Goal: Download file/media

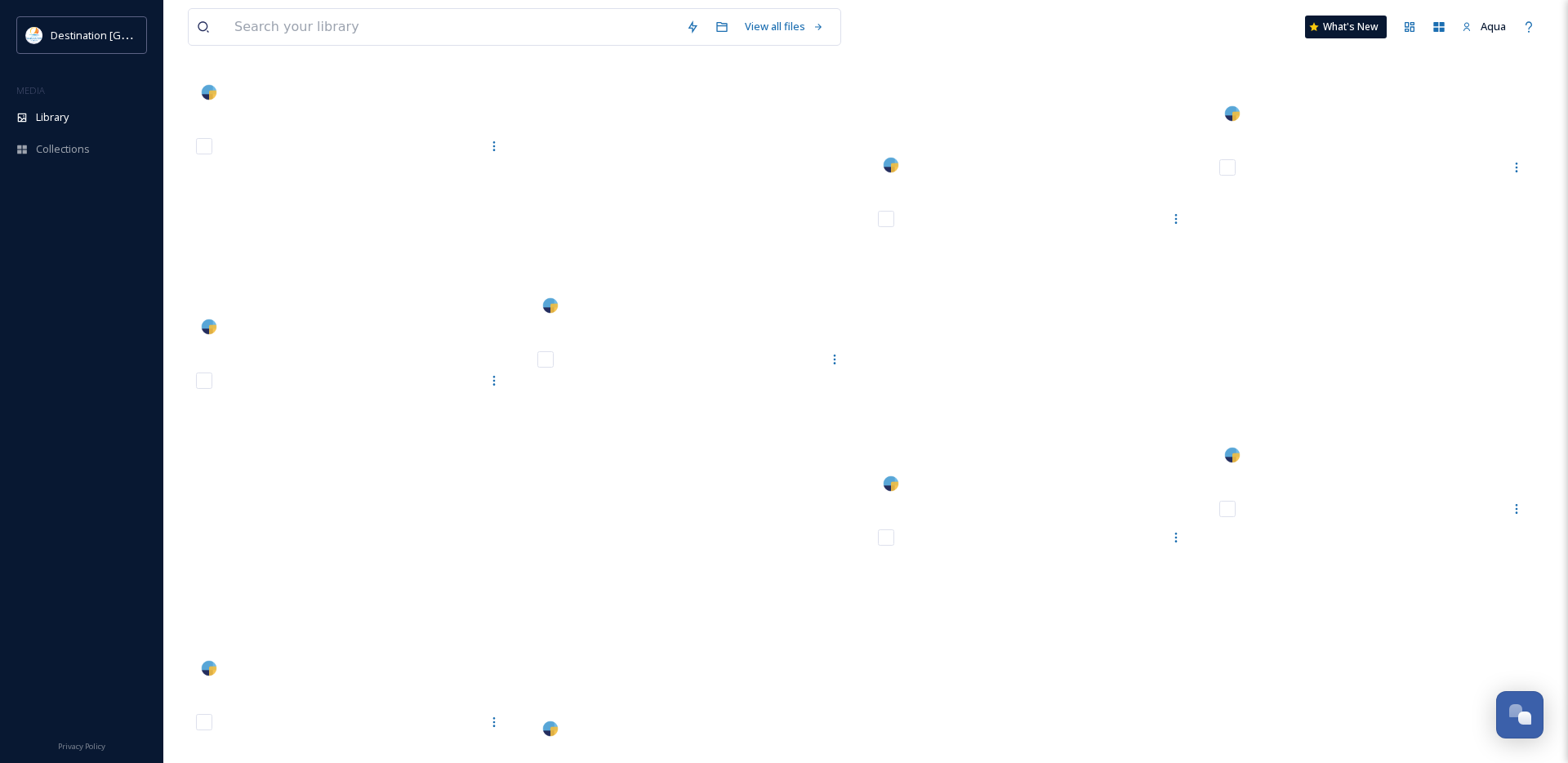
scroll to position [89815, 0]
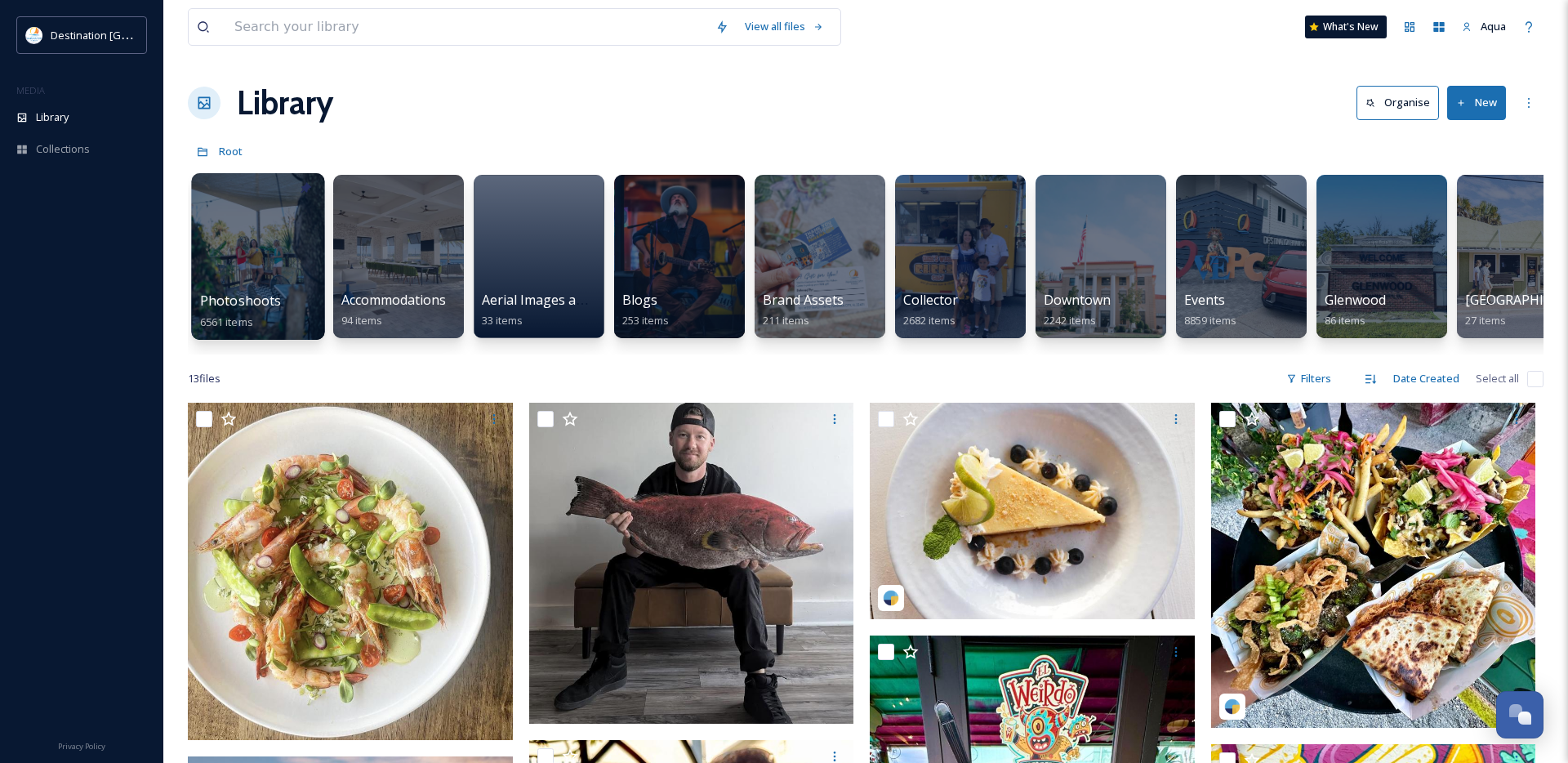
click at [287, 262] on div at bounding box center [257, 256] width 133 height 167
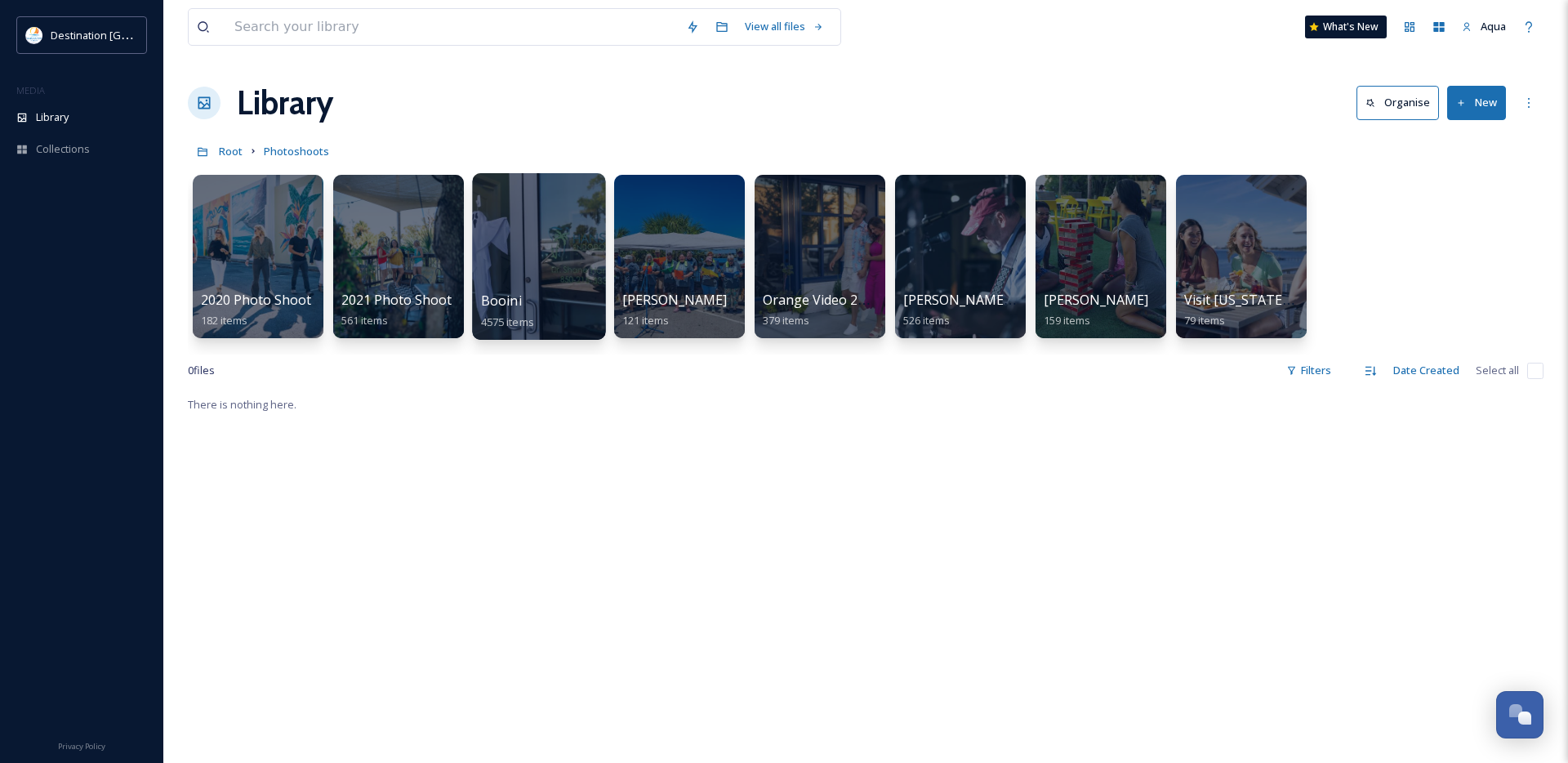
click at [550, 242] on div at bounding box center [538, 256] width 133 height 167
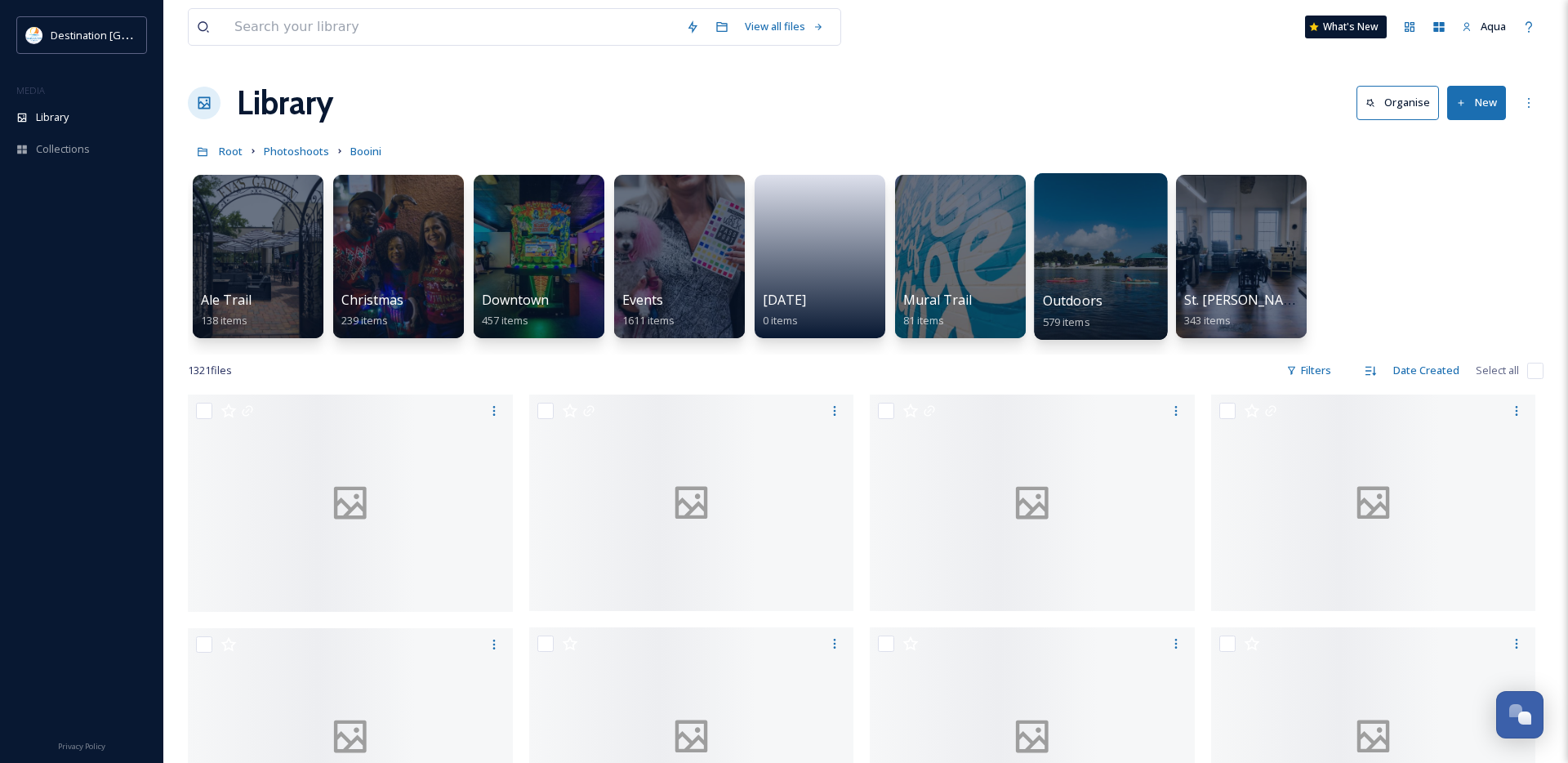
click at [1090, 281] on div at bounding box center [1100, 256] width 133 height 167
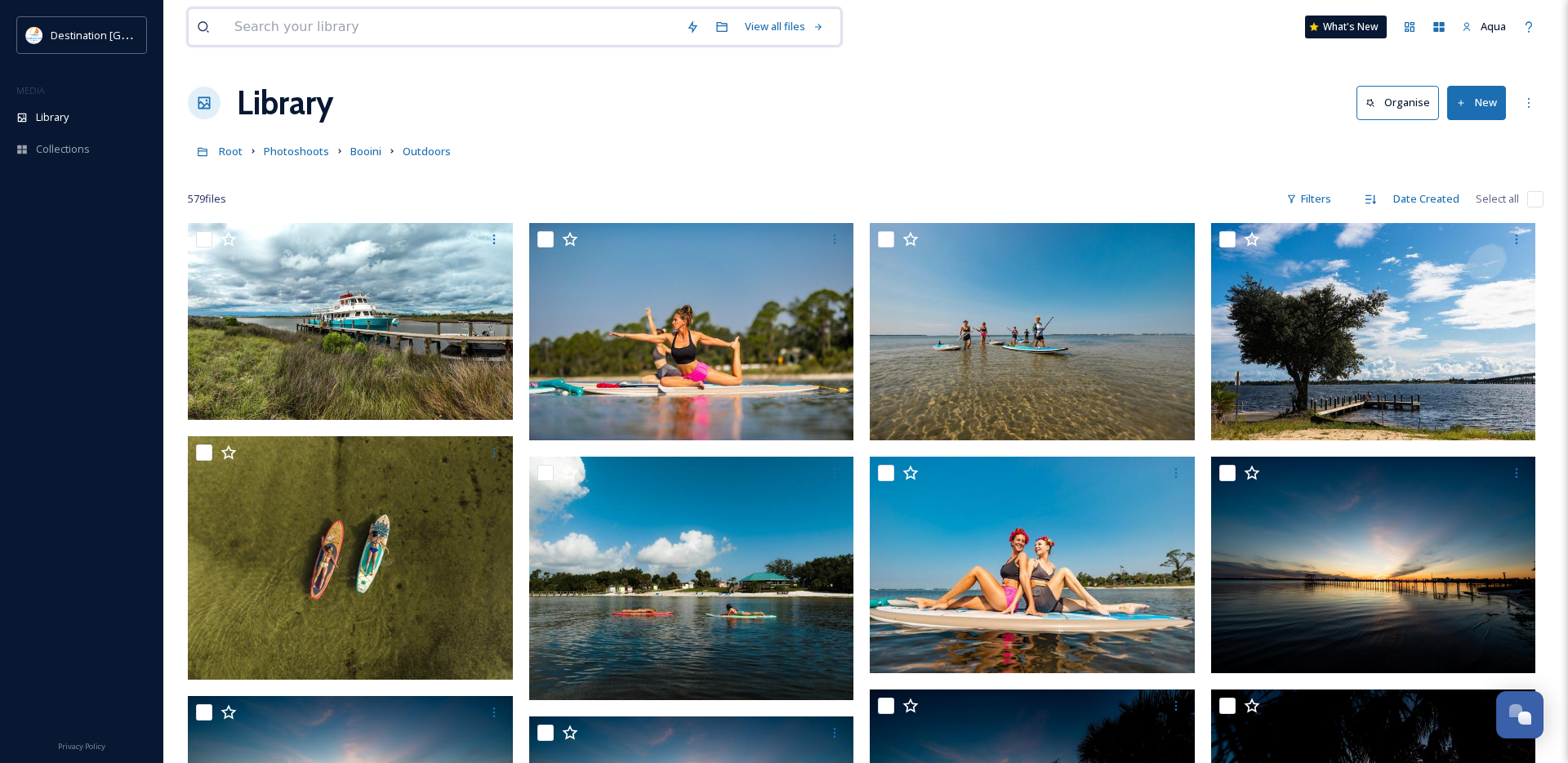
click at [490, 35] on input at bounding box center [451, 27] width 451 height 36
click at [982, 80] on div "Library Organise New" at bounding box center [866, 103] width 1356 height 49
click at [328, 34] on input "pap" at bounding box center [474, 27] width 496 height 36
type input "papa joes"
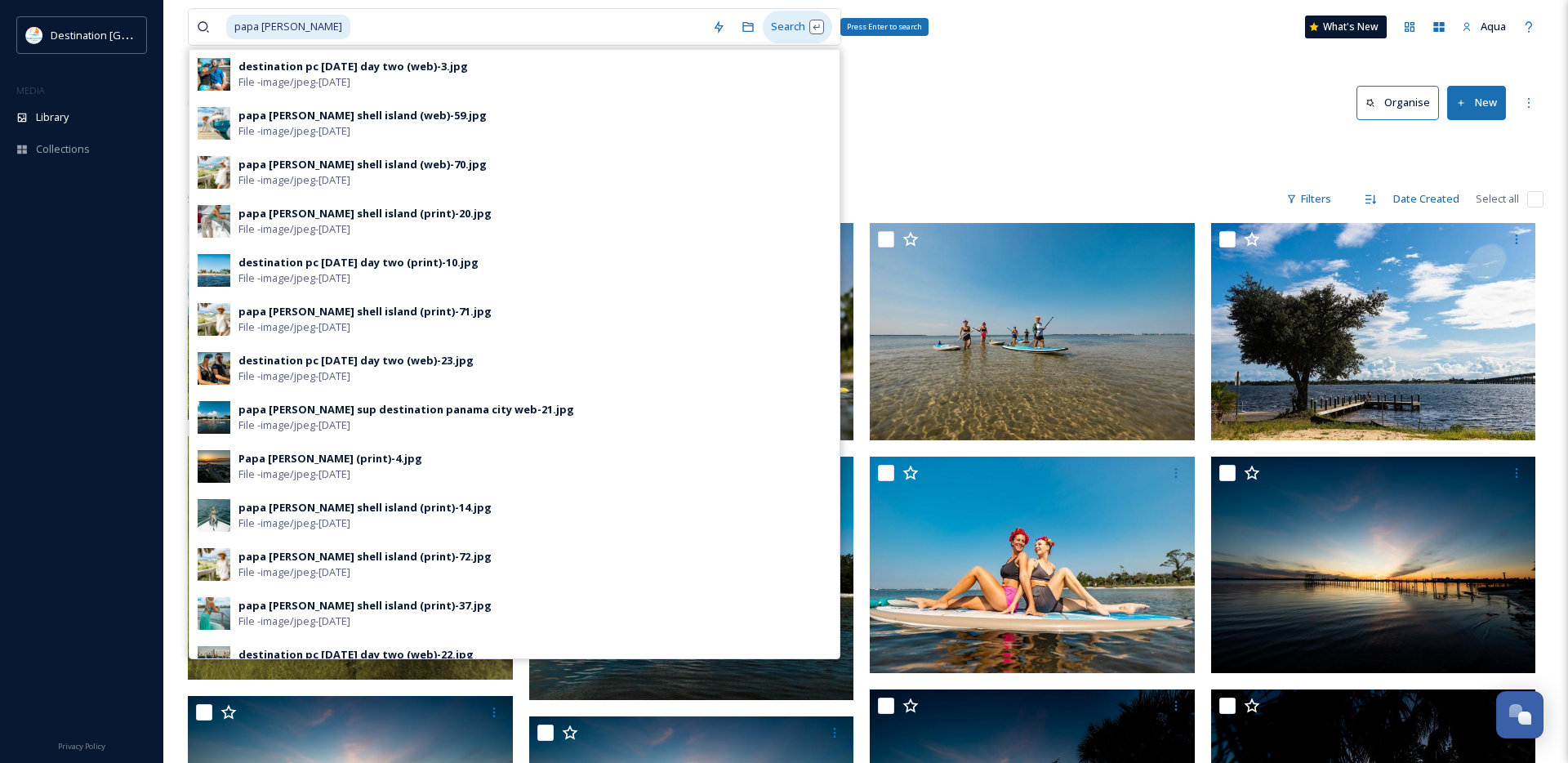
click at [797, 30] on div "Search Press Enter to search" at bounding box center [797, 26] width 69 height 32
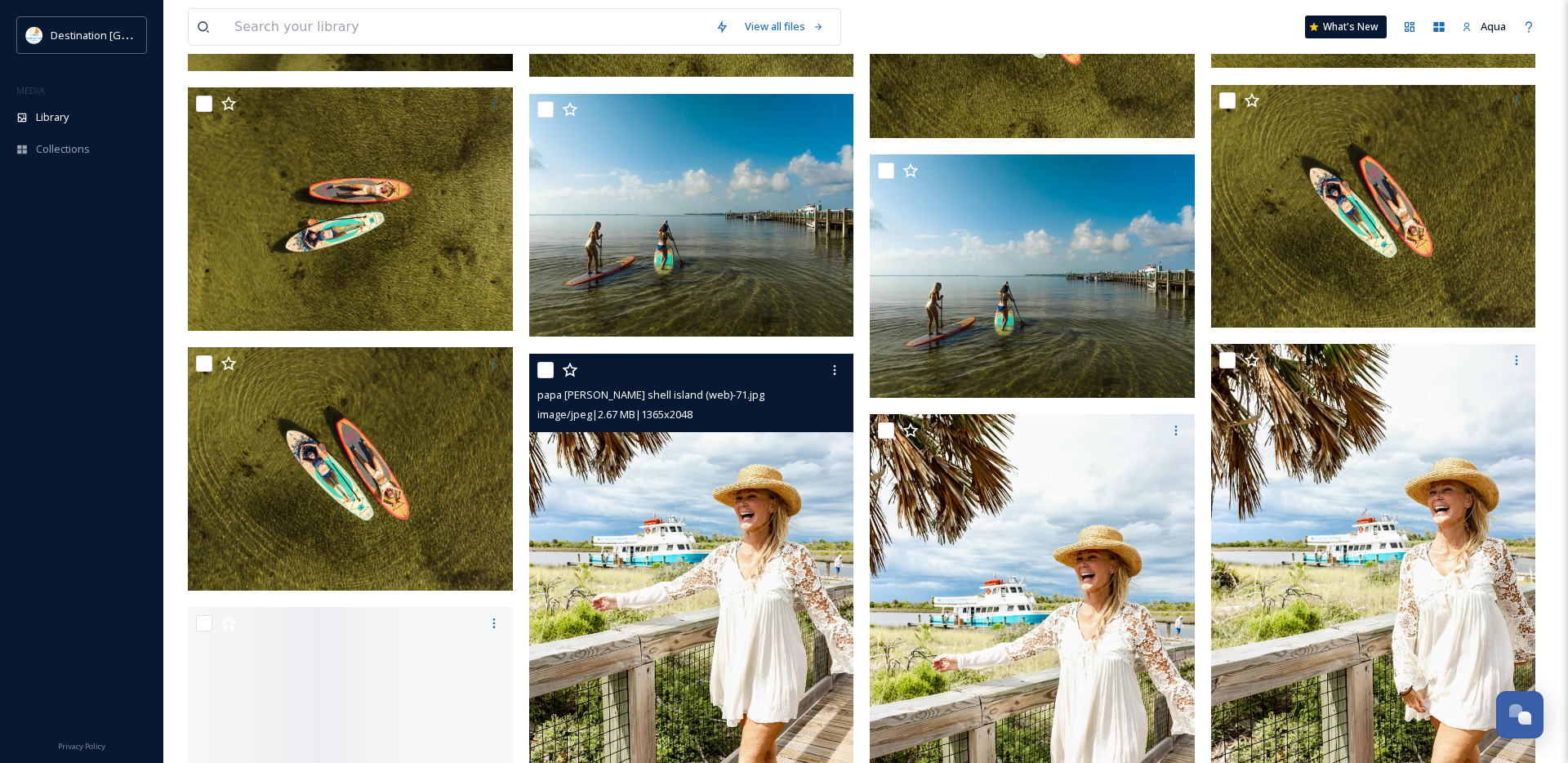
scroll to position [3728, 0]
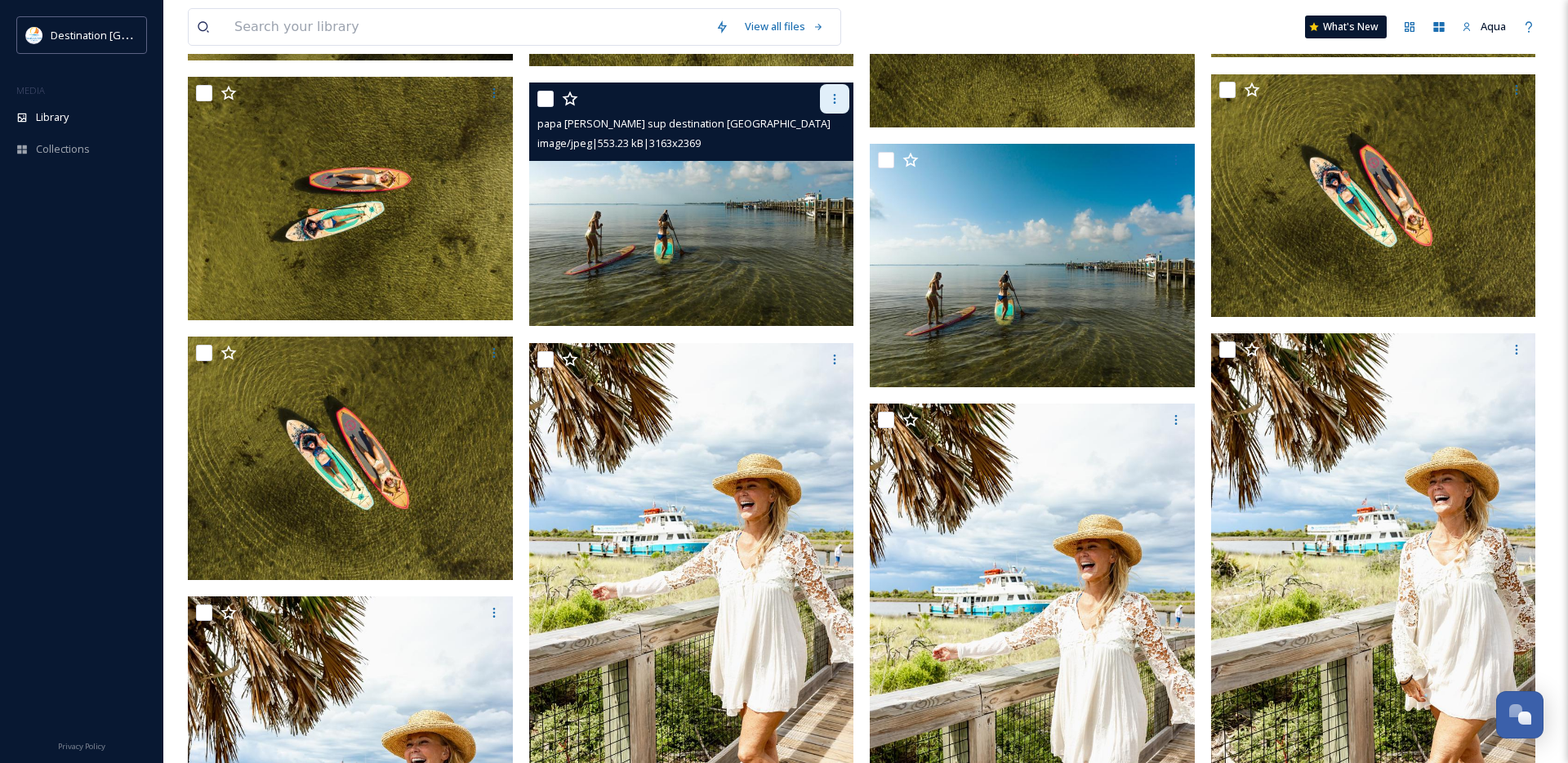
click at [832, 88] on div at bounding box center [834, 98] width 29 height 29
click at [830, 167] on span "Download" at bounding box center [815, 167] width 50 height 16
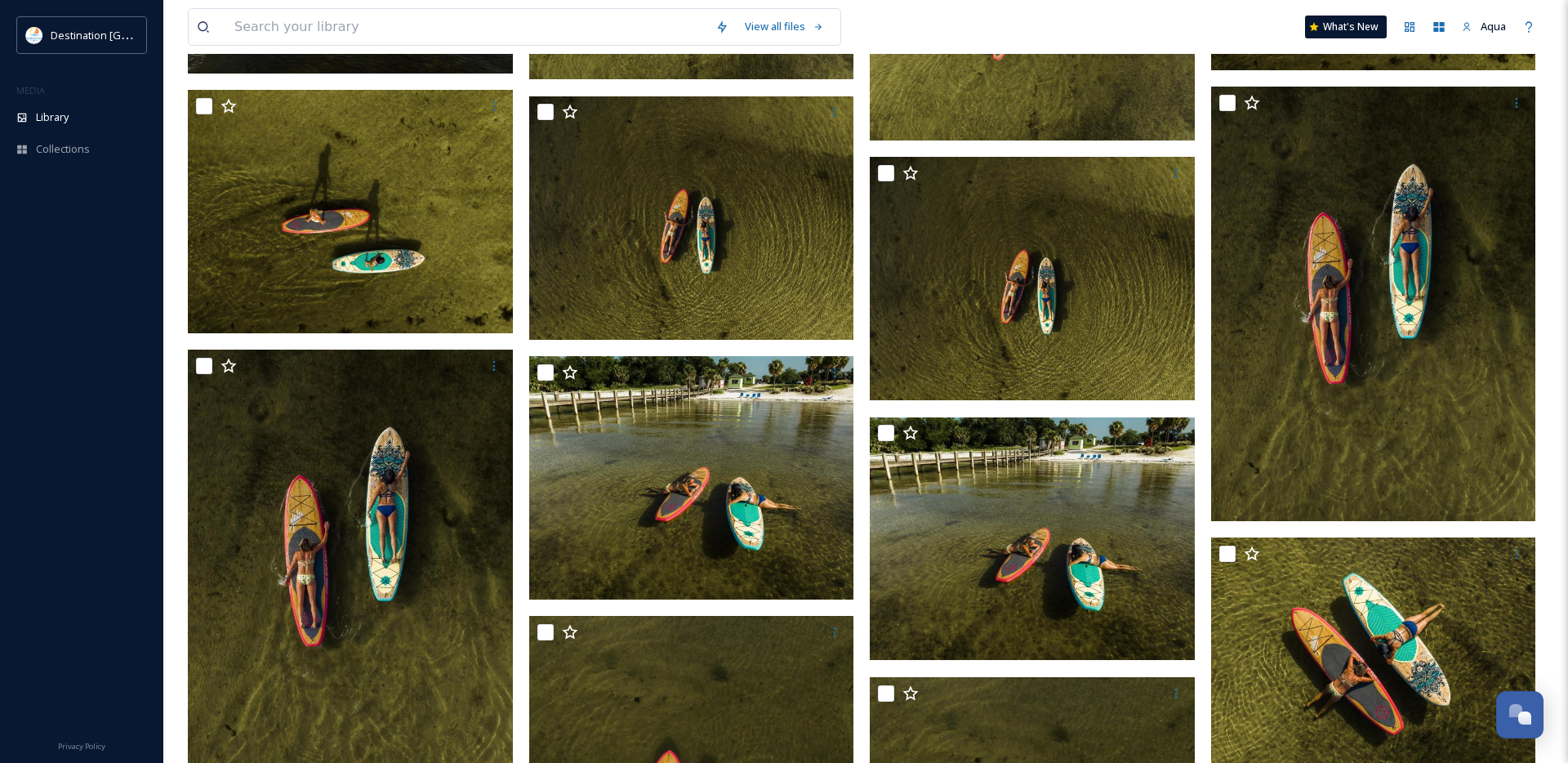
scroll to position [1704, 0]
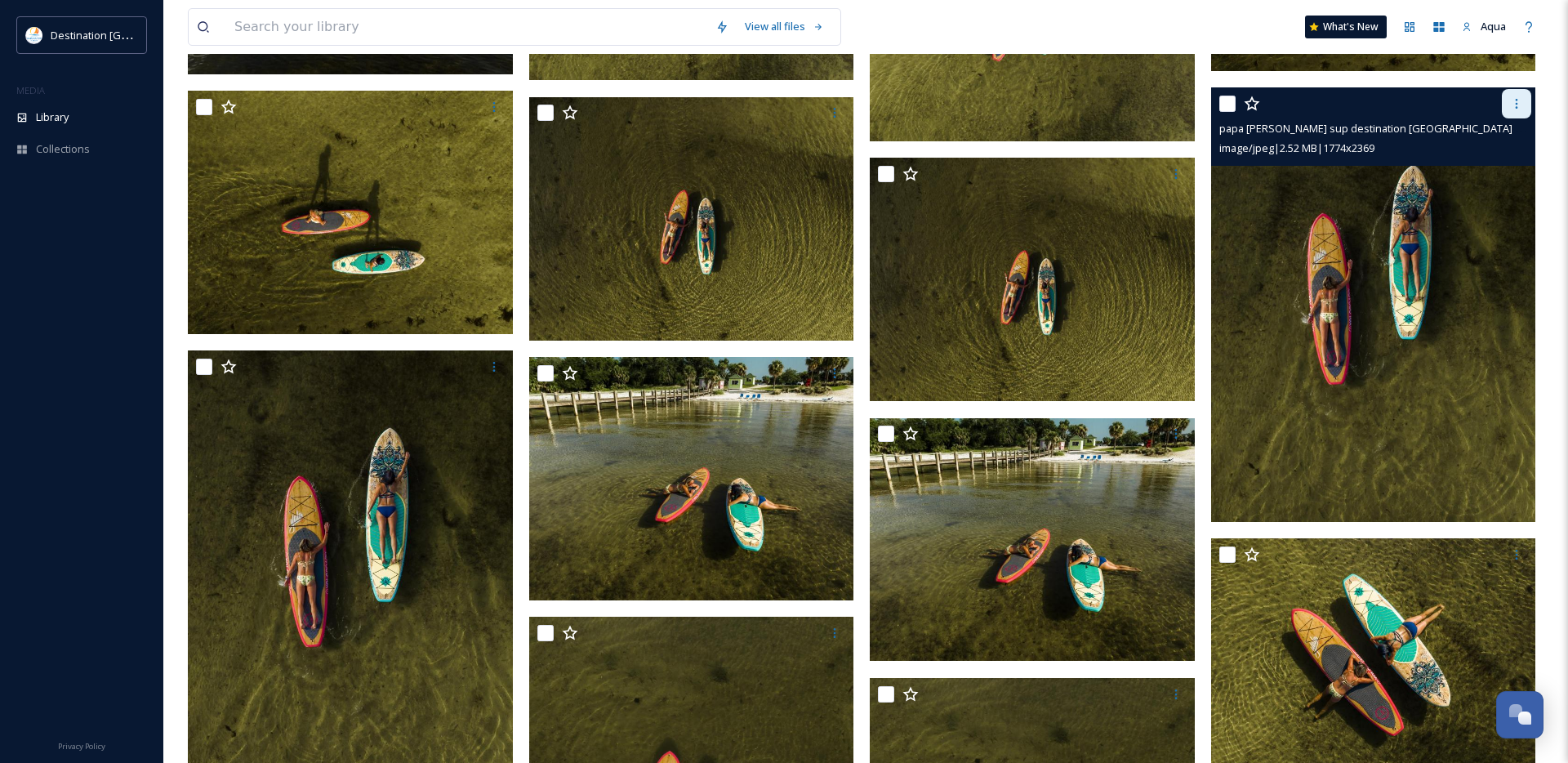
click at [1510, 99] on icon at bounding box center [1516, 104] width 13 height 13
click at [1488, 170] on span "Download" at bounding box center [1497, 172] width 50 height 16
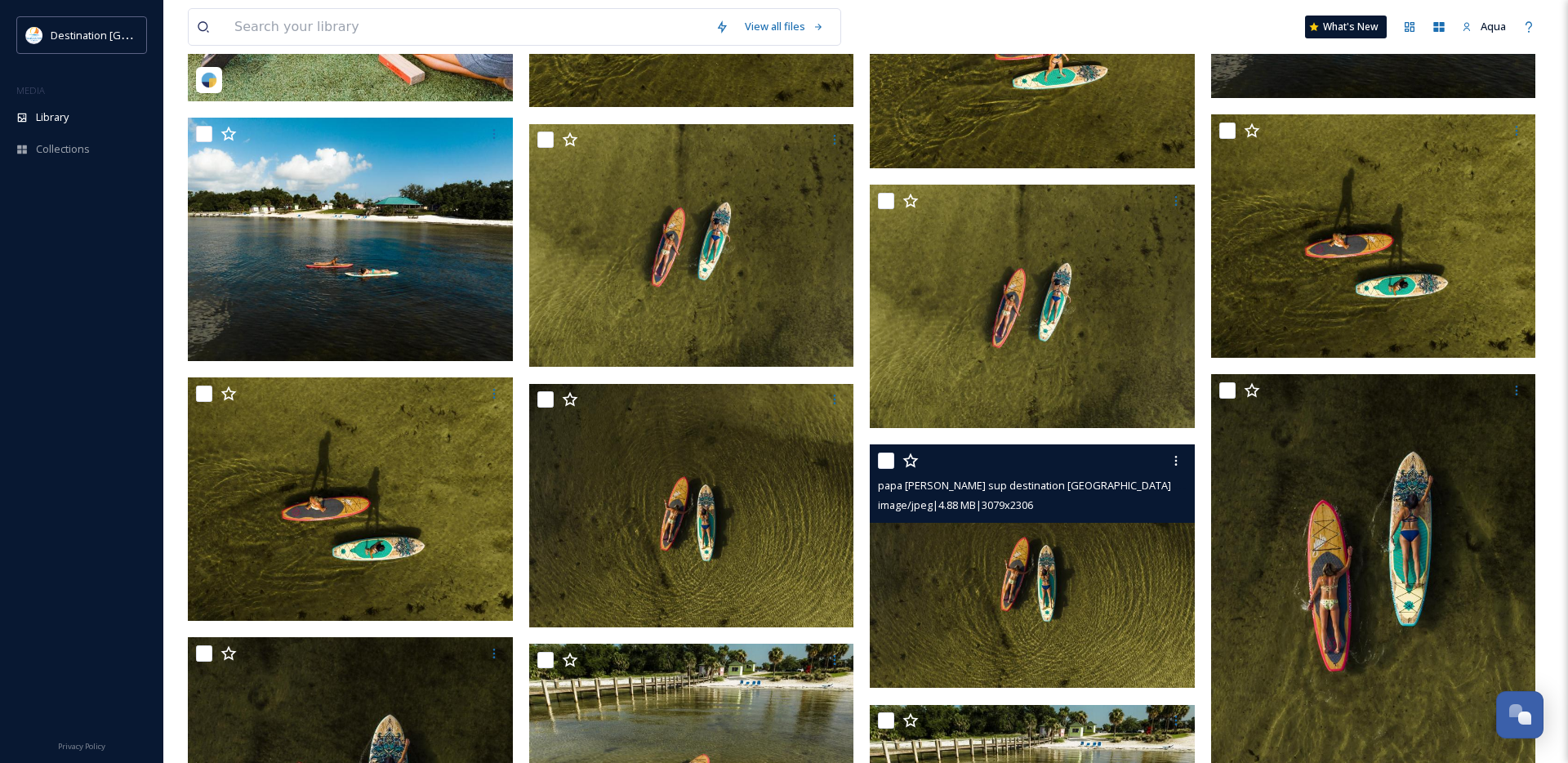
scroll to position [1453, 0]
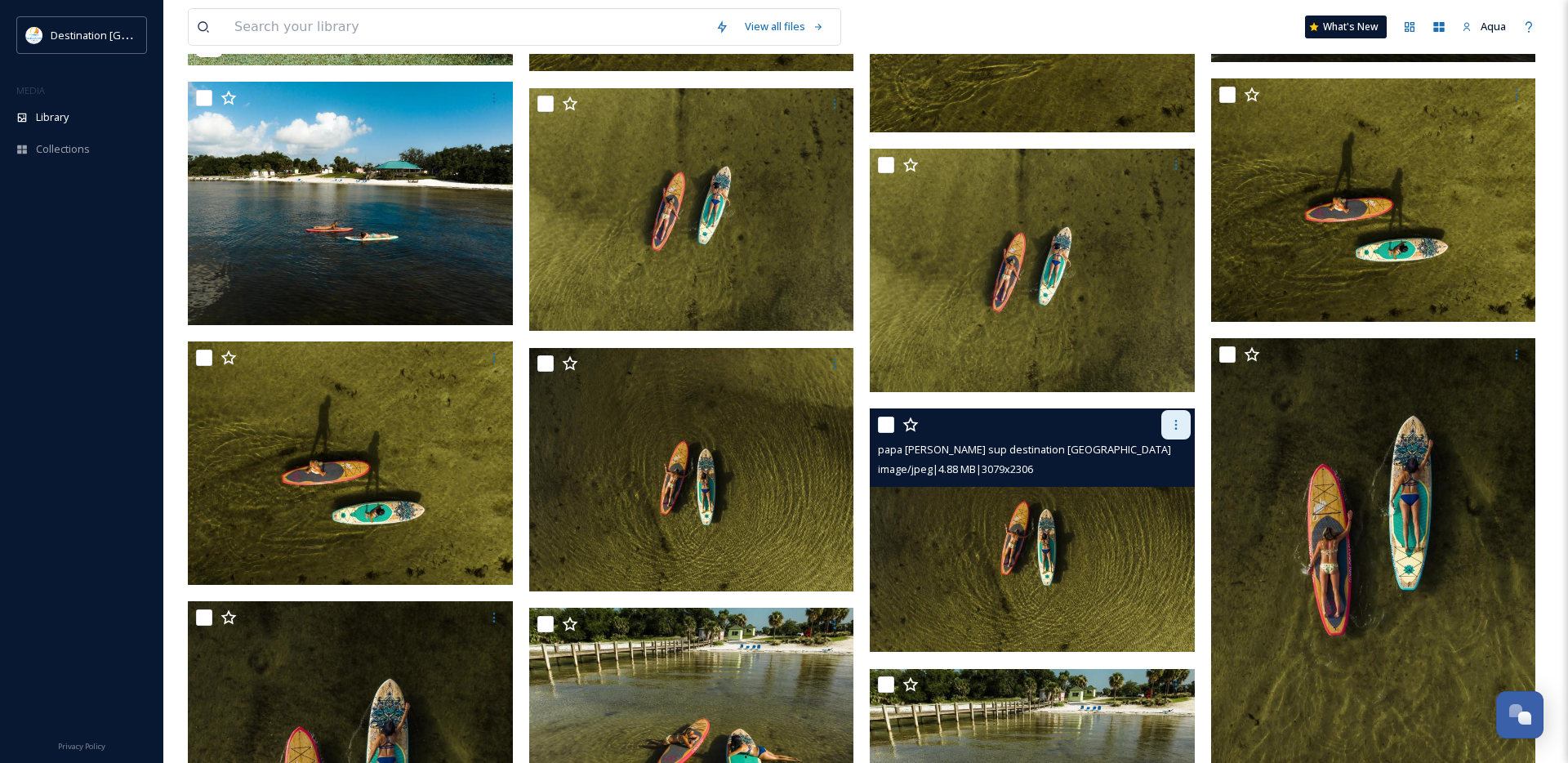
click at [1174, 418] on div at bounding box center [1176, 425] width 29 height 29
click at [1162, 497] on span "Download" at bounding box center [1157, 493] width 50 height 16
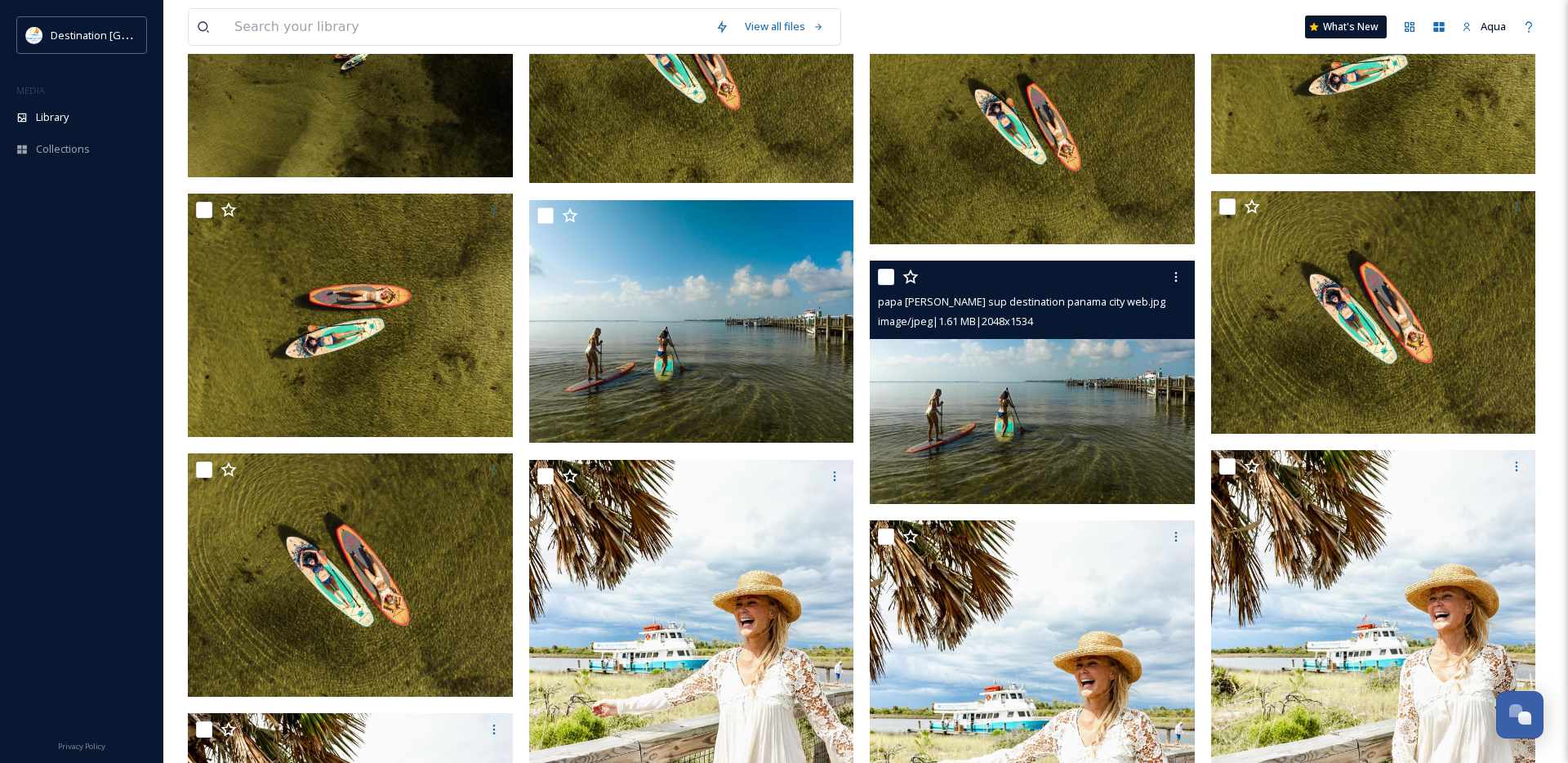
scroll to position [3717, 0]
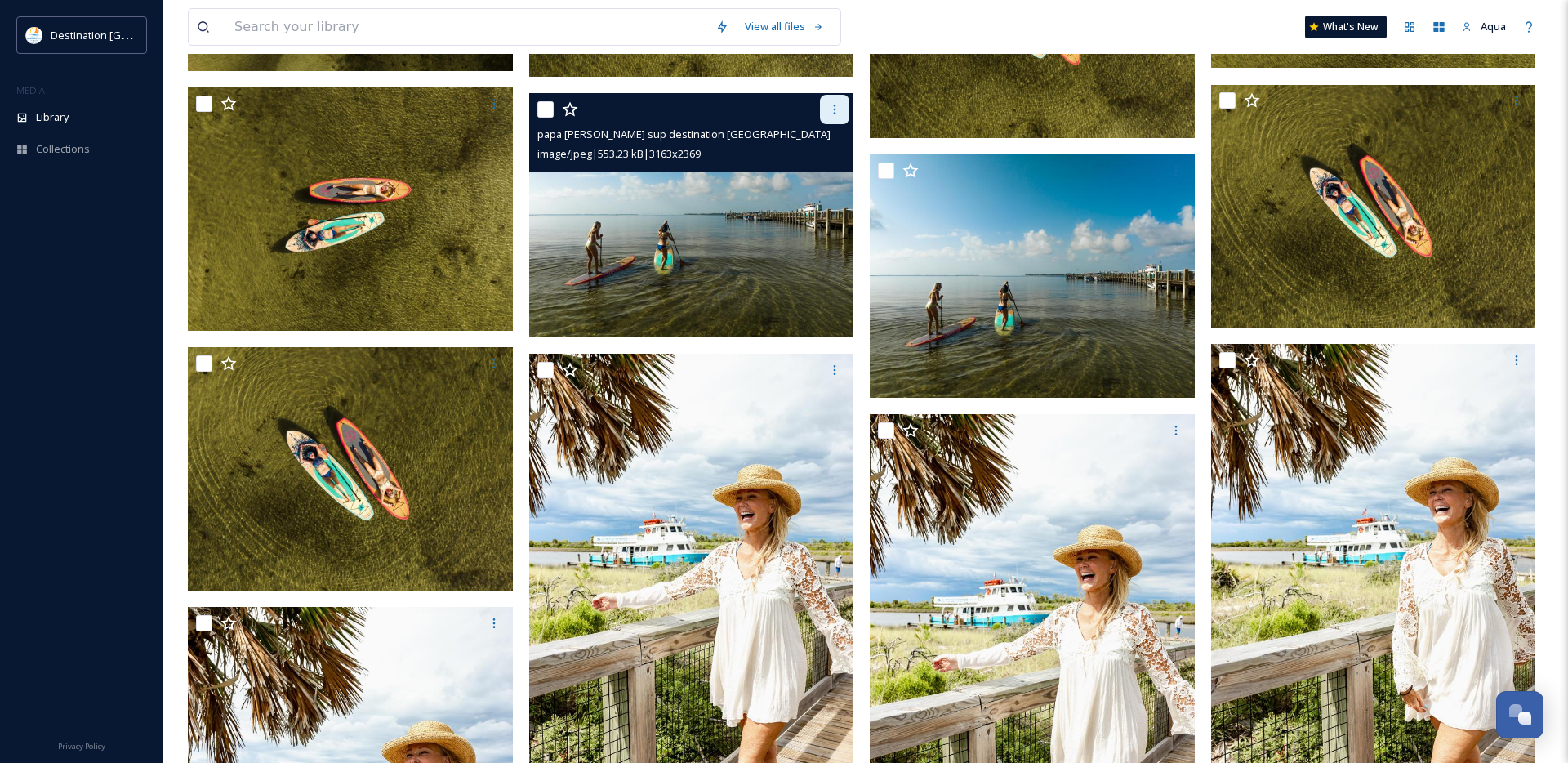
click at [826, 104] on div at bounding box center [834, 110] width 29 height 29
click at [834, 180] on span "Download" at bounding box center [815, 178] width 50 height 16
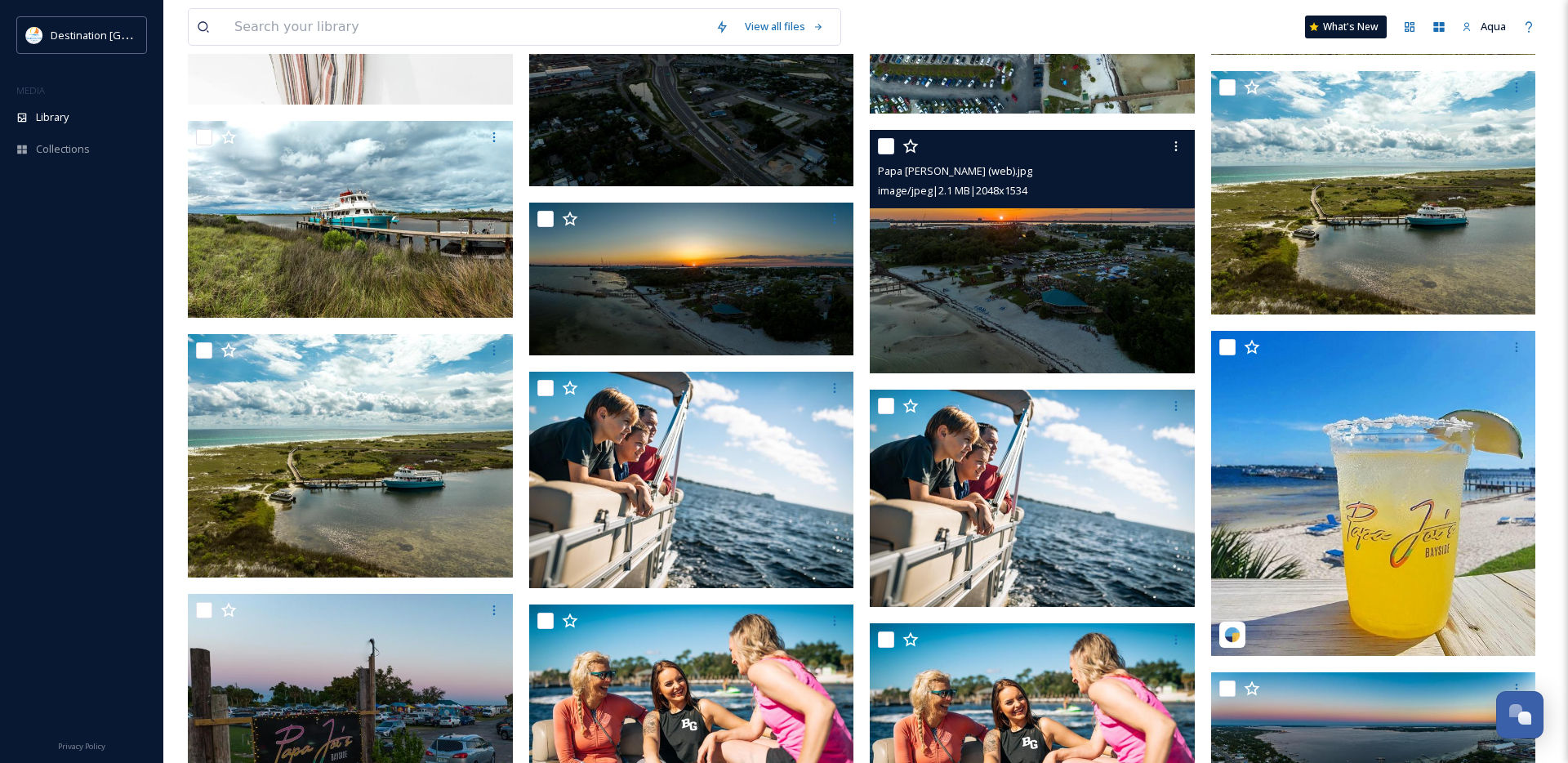
scroll to position [20453, 0]
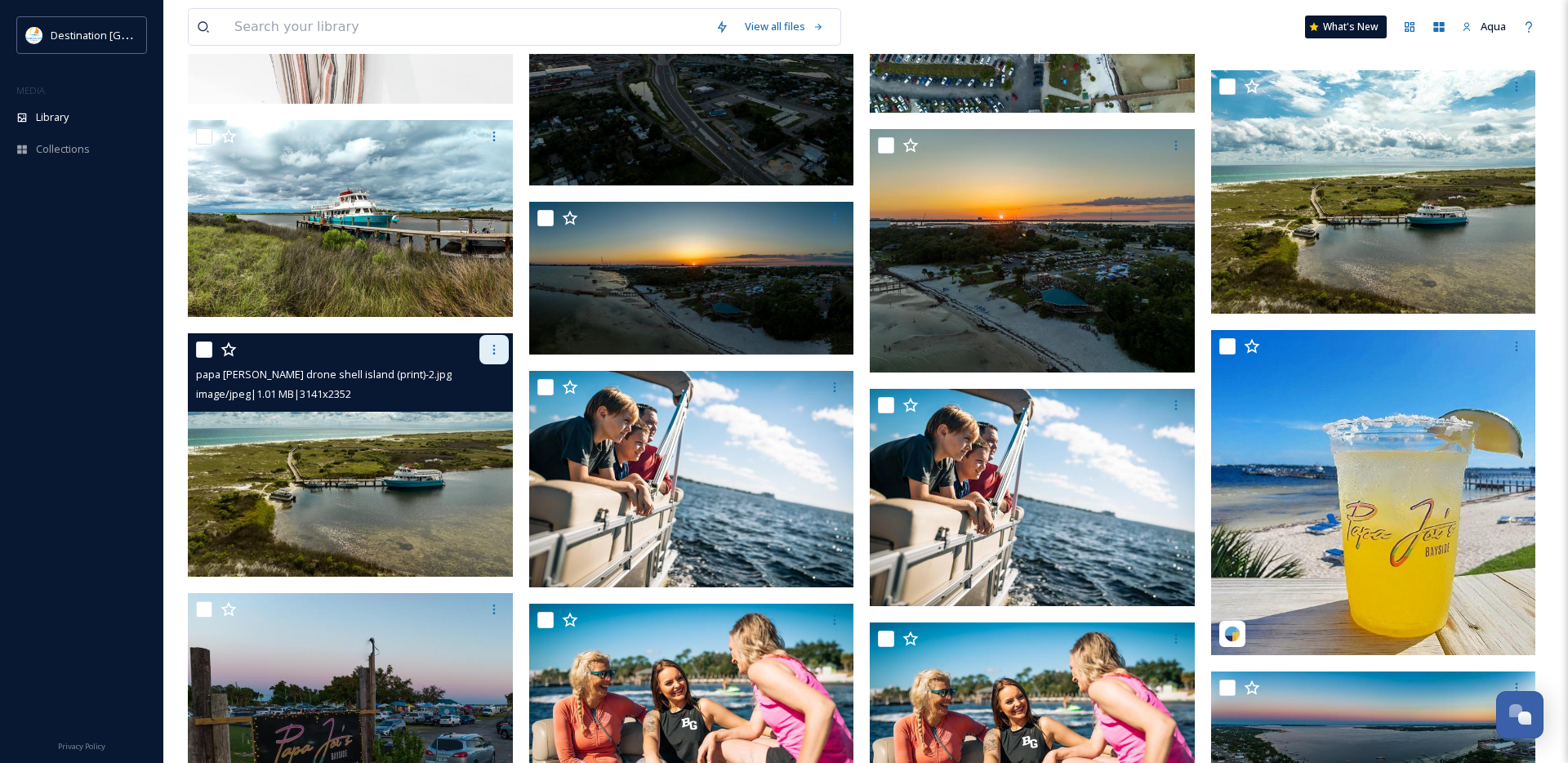
click at [484, 349] on div at bounding box center [494, 350] width 29 height 29
click at [474, 410] on span "Download" at bounding box center [475, 417] width 50 height 16
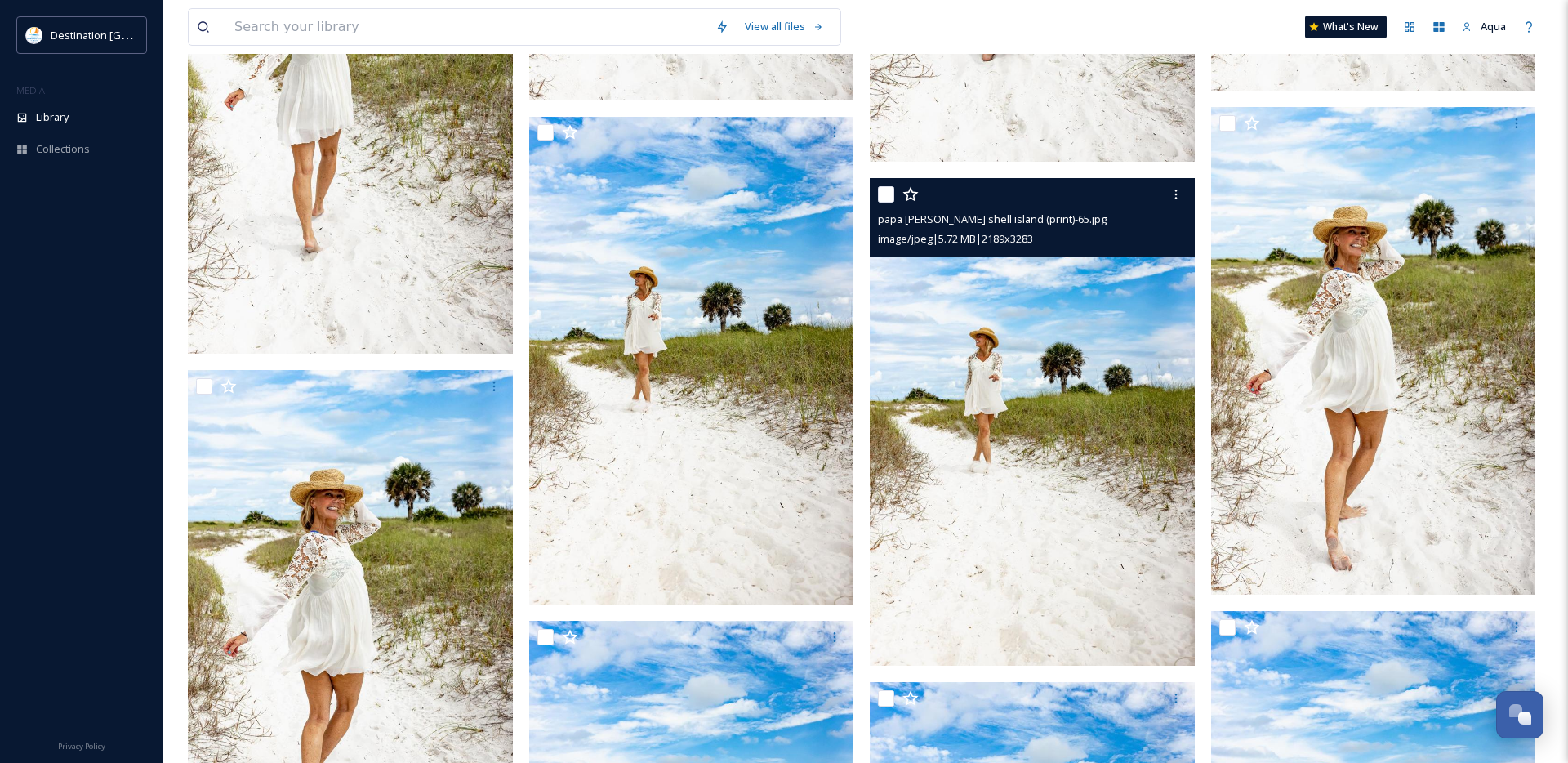
scroll to position [5483, 0]
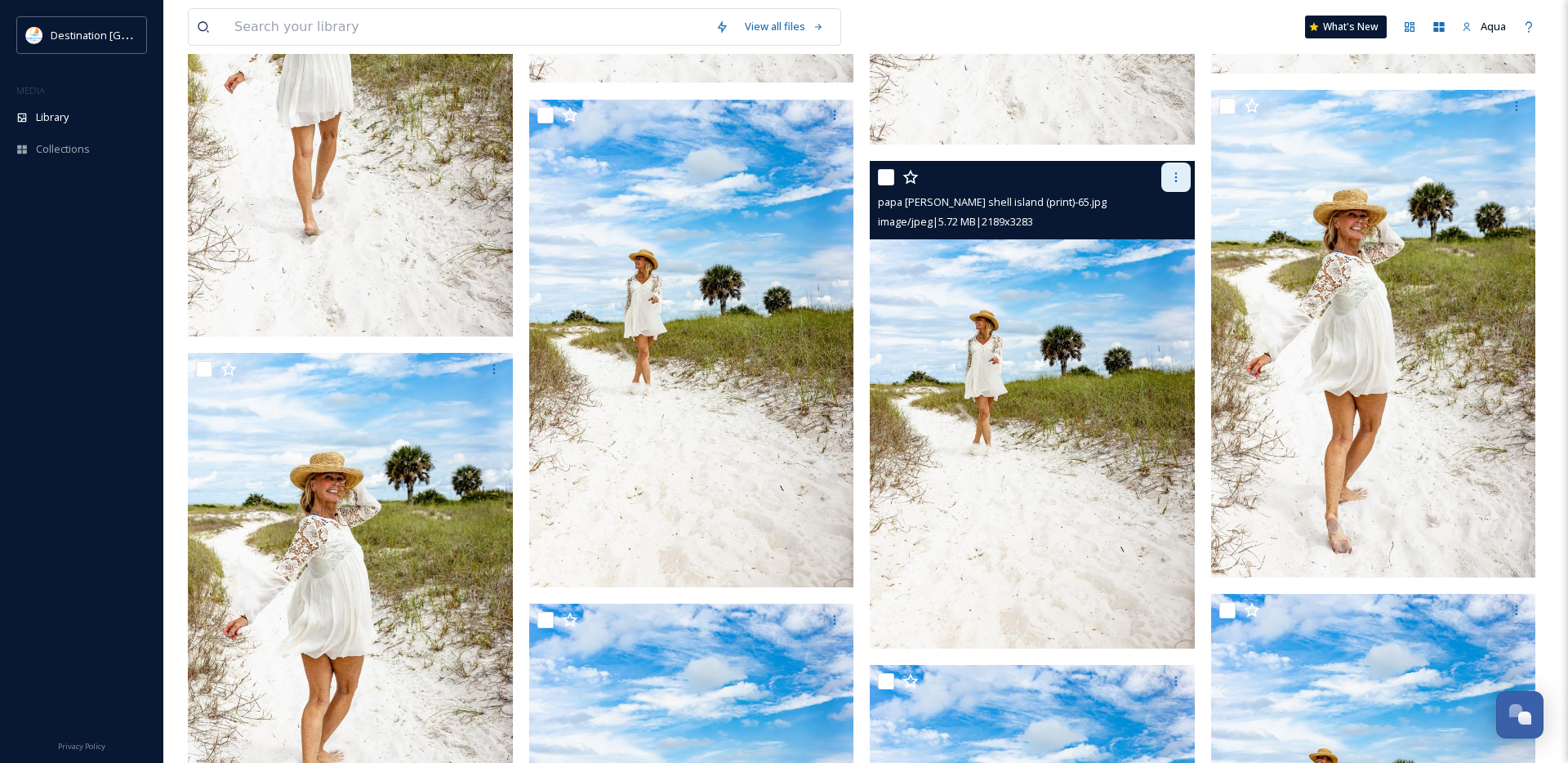
click at [1173, 174] on icon at bounding box center [1175, 177] width 13 height 13
click at [1155, 243] on span "Download" at bounding box center [1157, 244] width 50 height 16
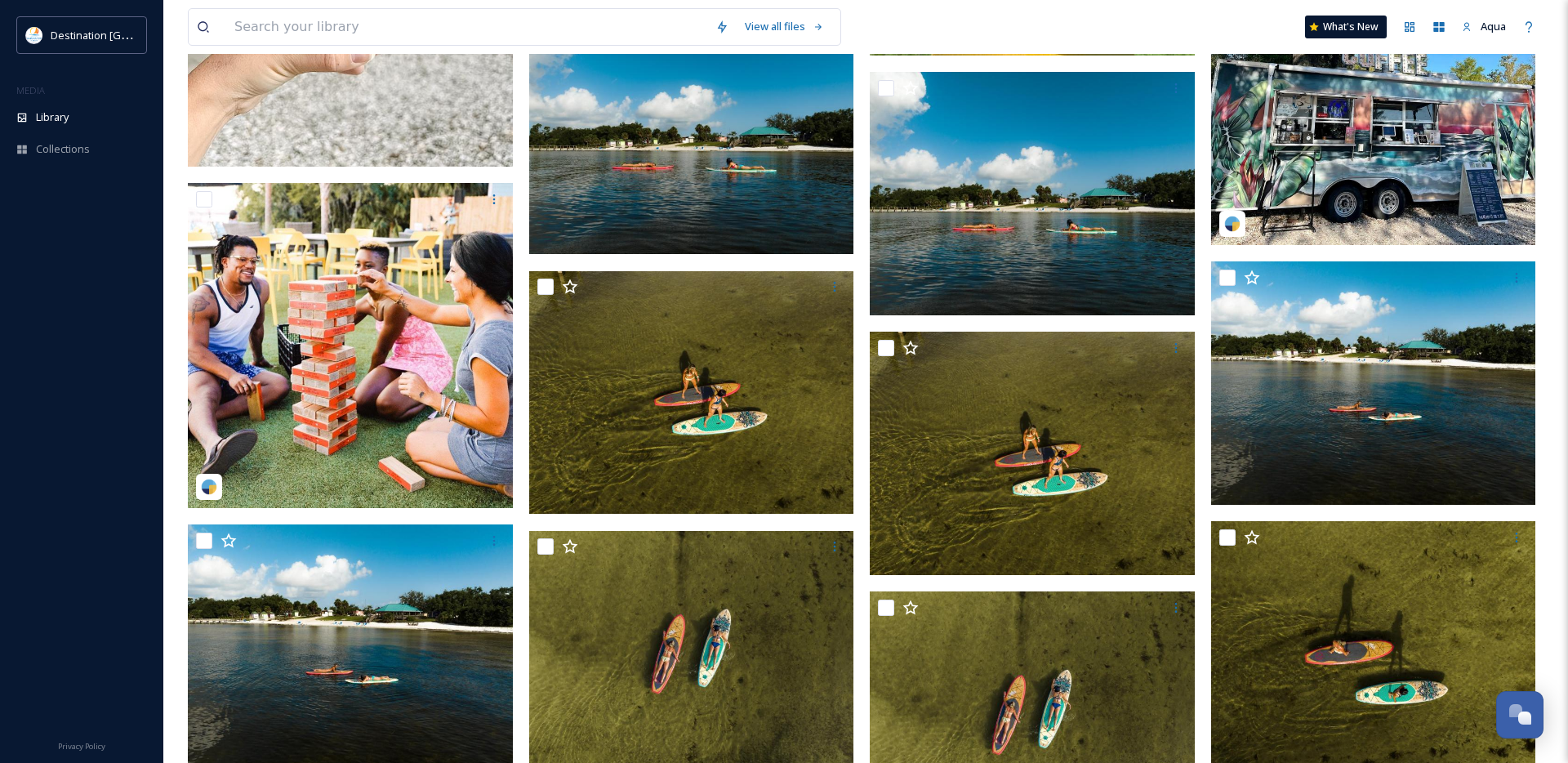
scroll to position [996, 0]
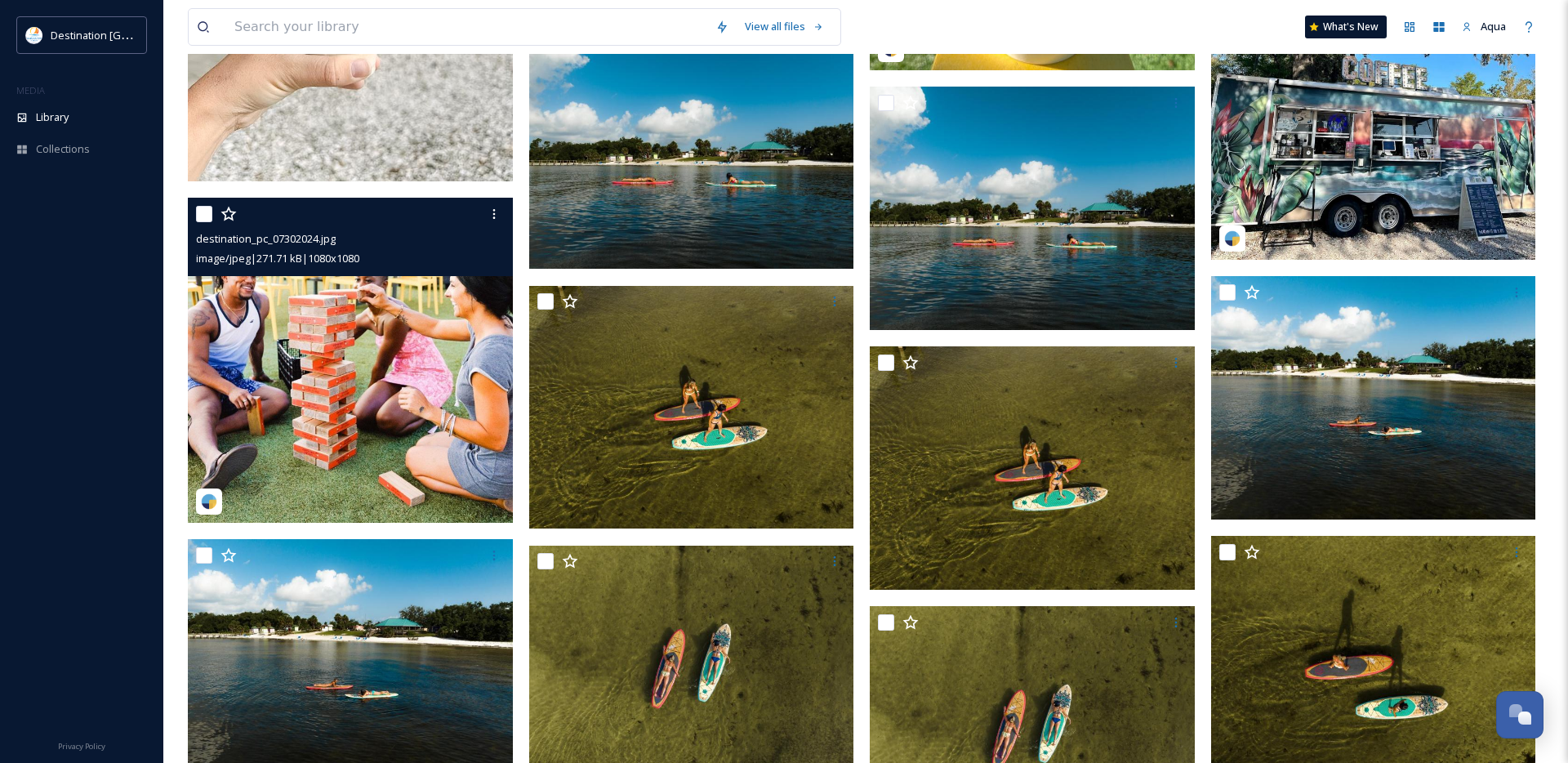
click at [343, 371] on img at bounding box center [350, 360] width 325 height 325
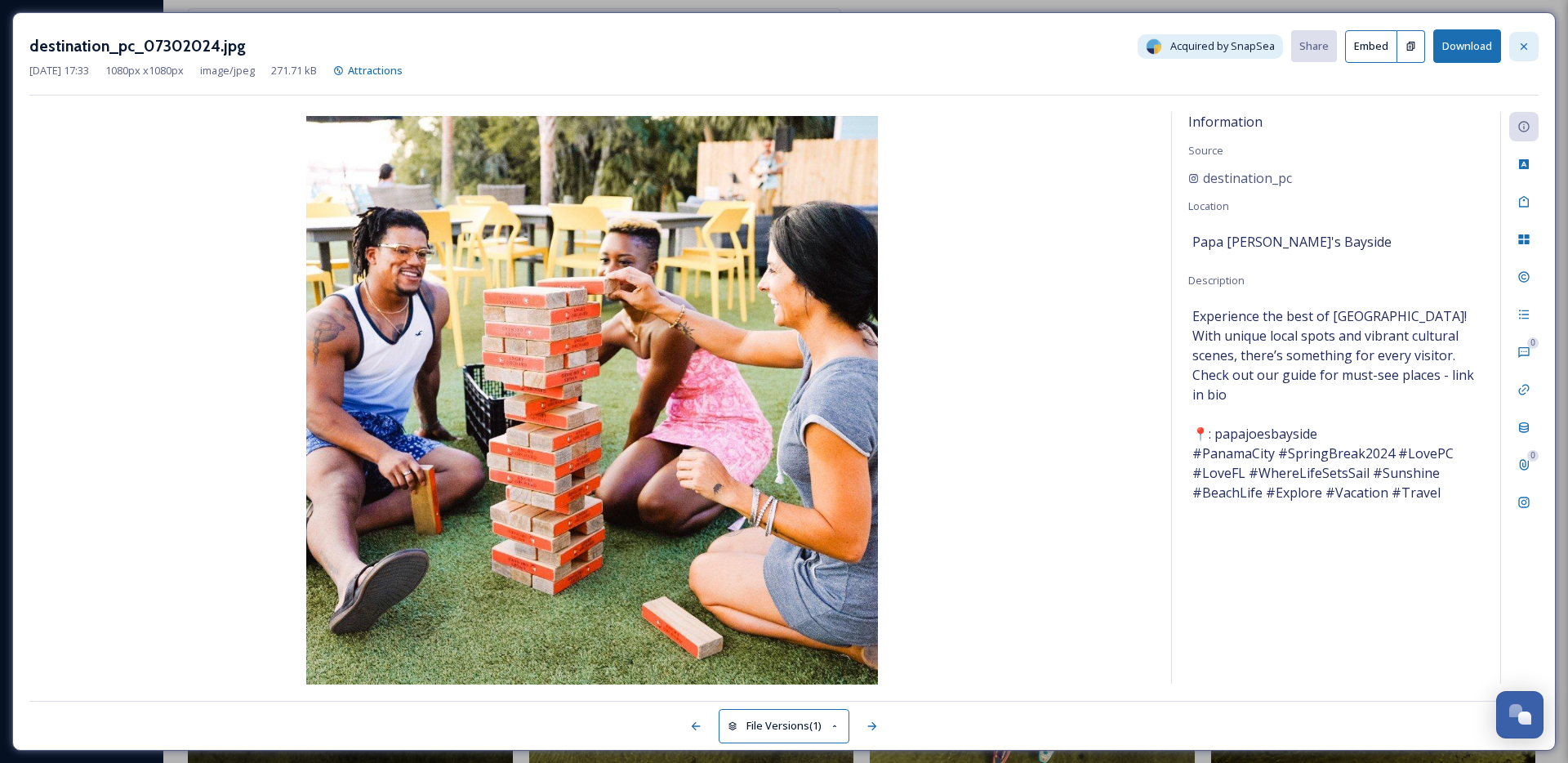
click at [1527, 54] on div at bounding box center [1524, 47] width 29 height 29
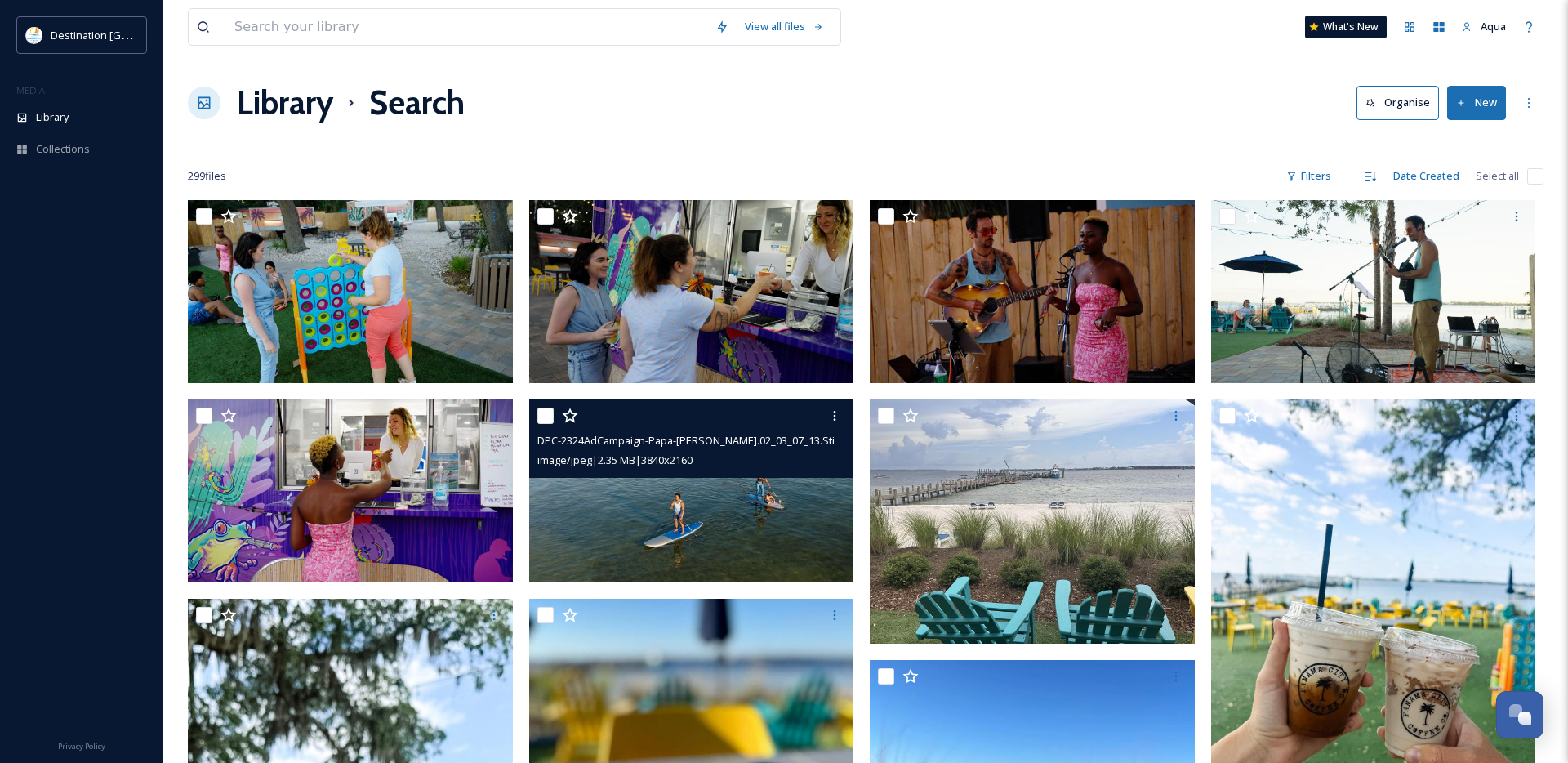
click at [650, 503] on img at bounding box center [691, 491] width 325 height 183
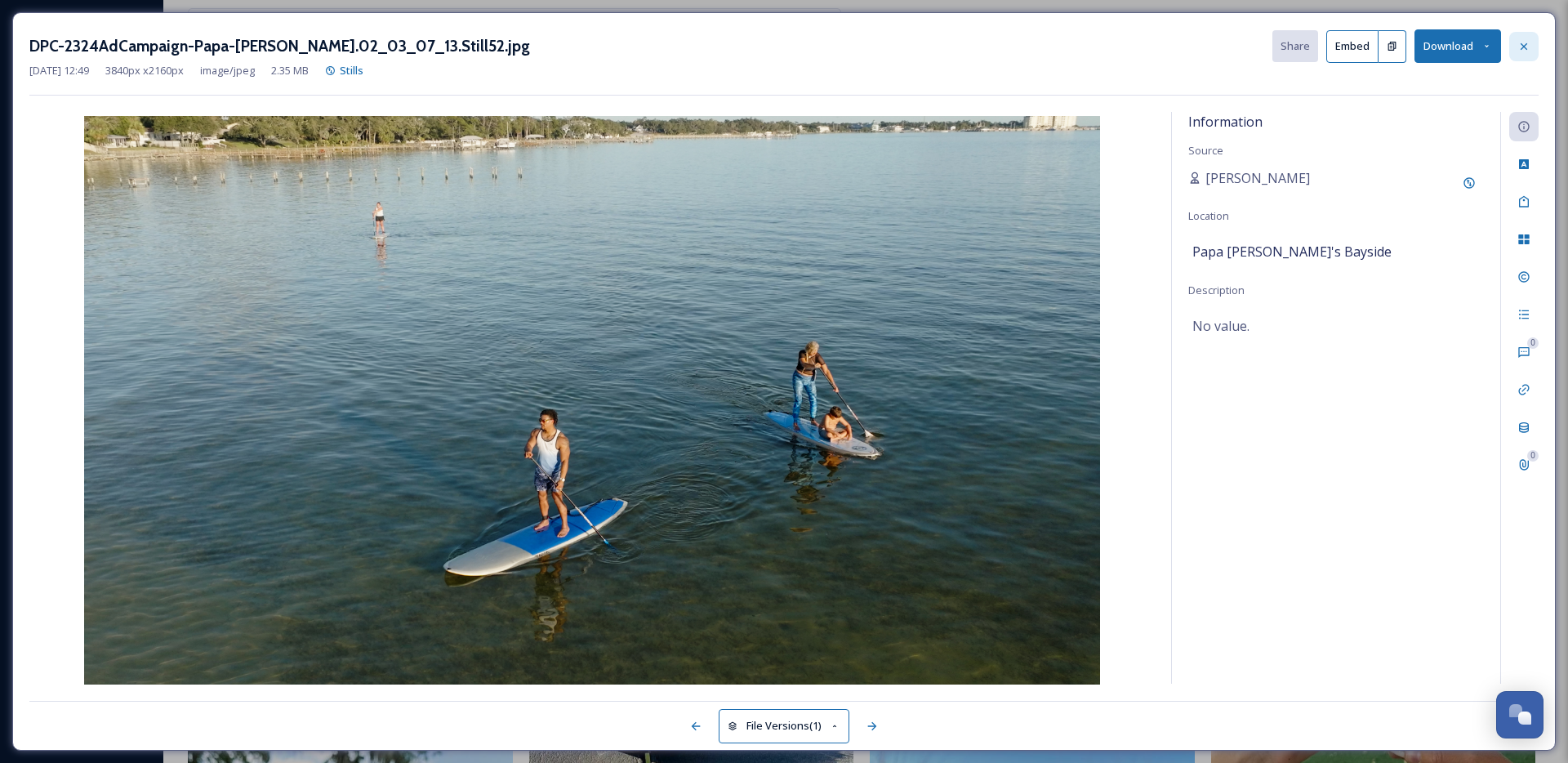
click at [1514, 45] on div at bounding box center [1524, 47] width 29 height 29
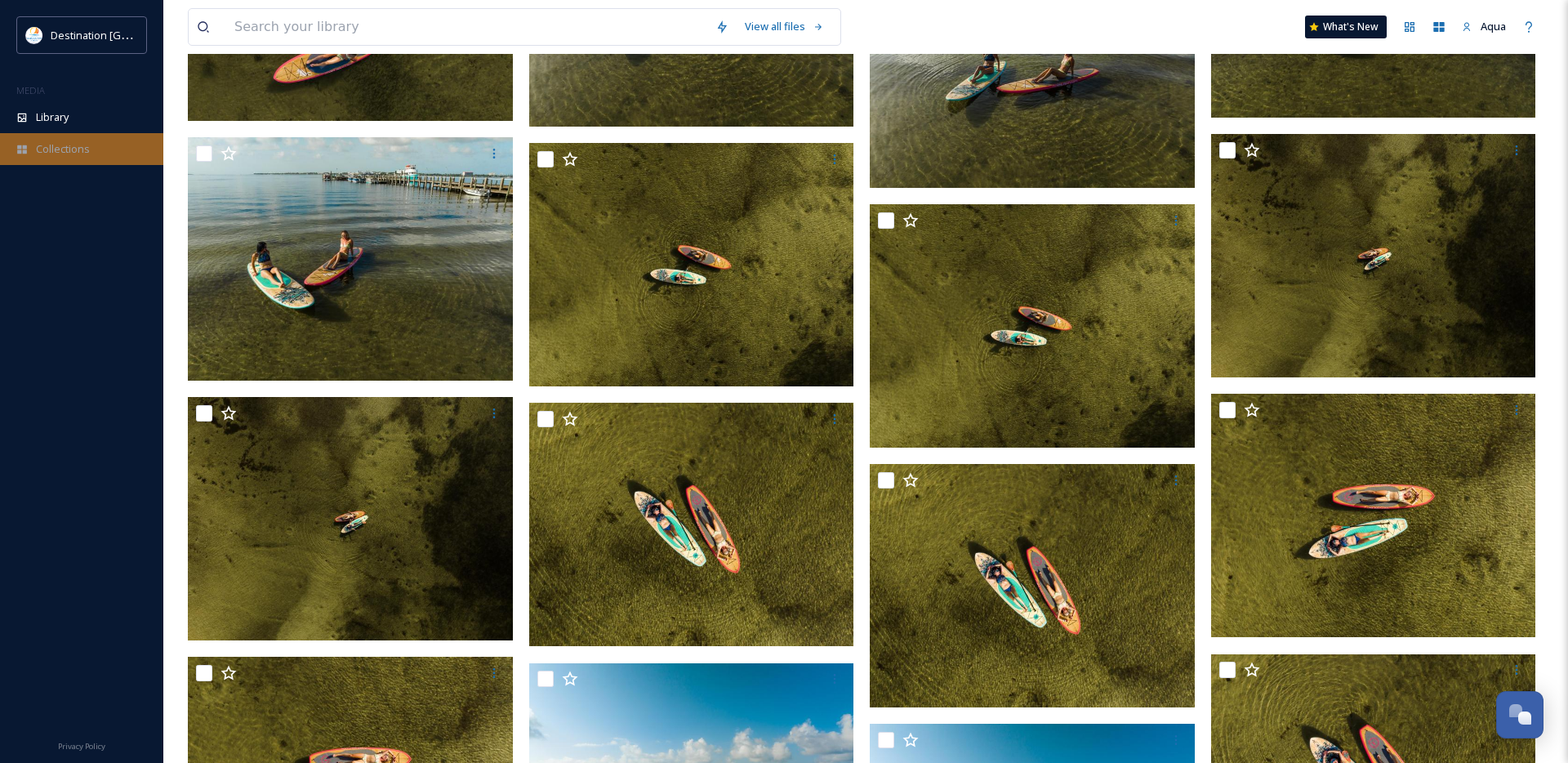
scroll to position [3145, 0]
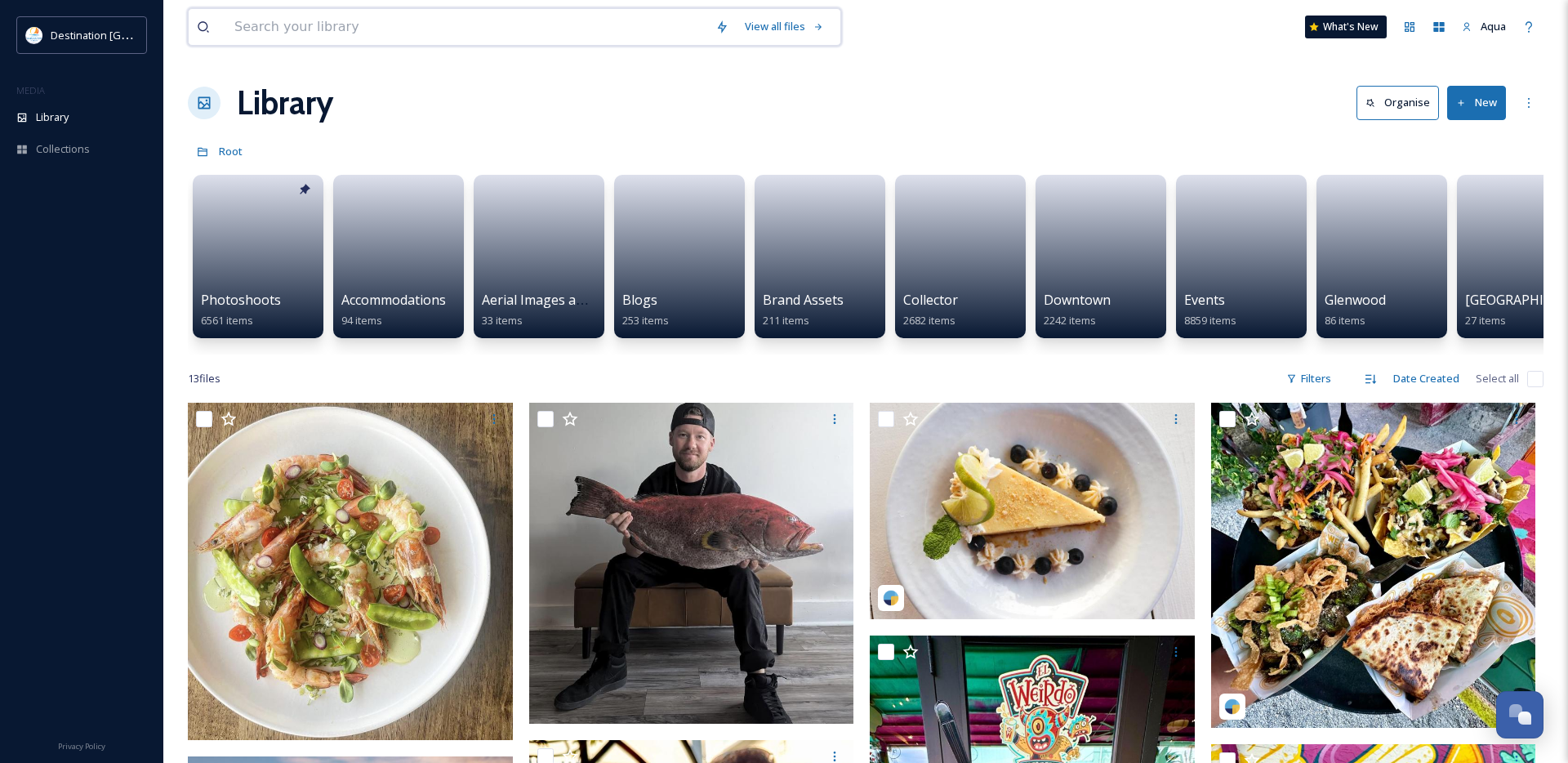
click at [284, 23] on input at bounding box center [466, 27] width 481 height 36
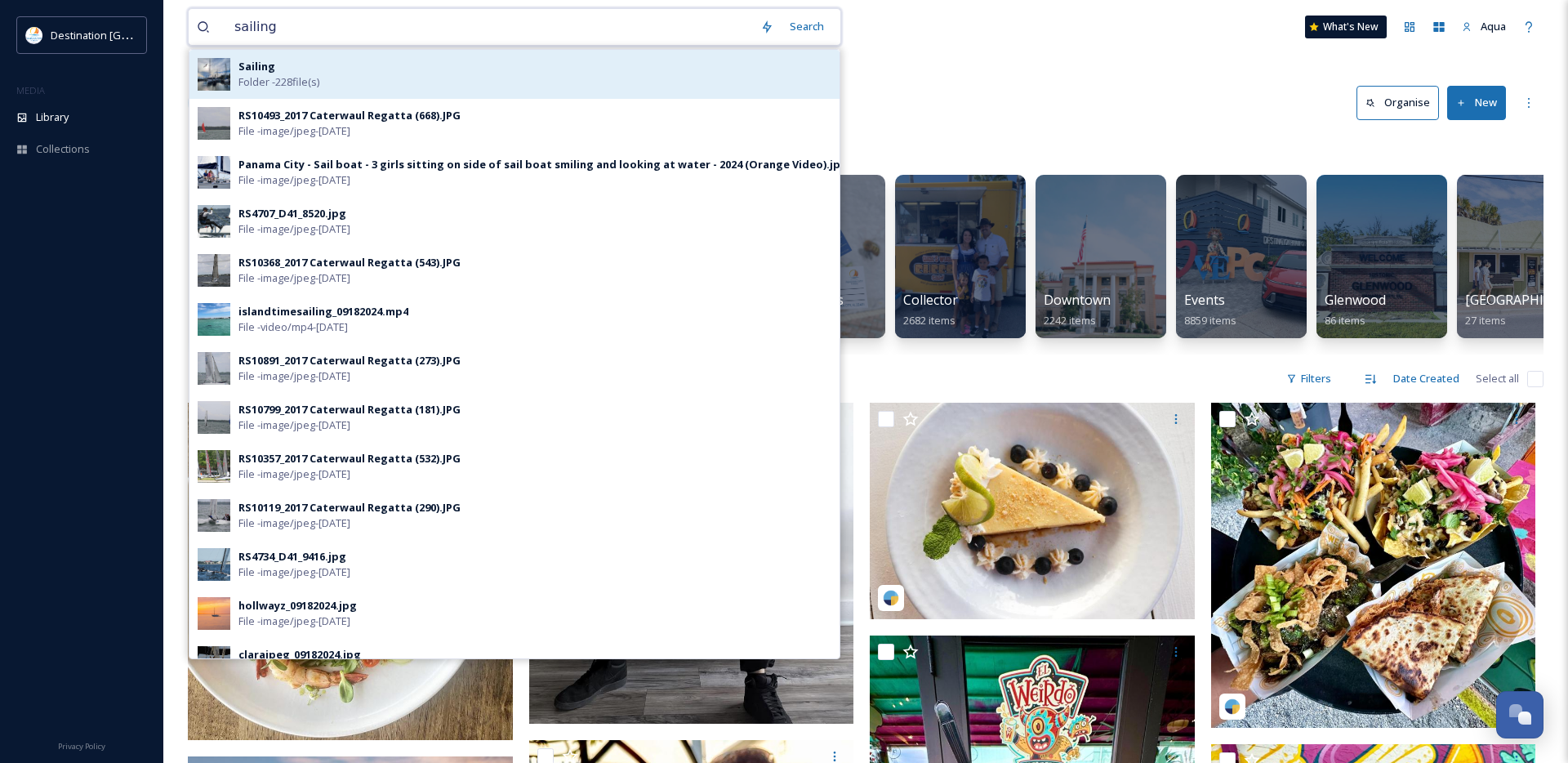
type input "sailing"
click at [293, 71] on div "Sailing Folder - 228 file(s)" at bounding box center [534, 74] width 593 height 31
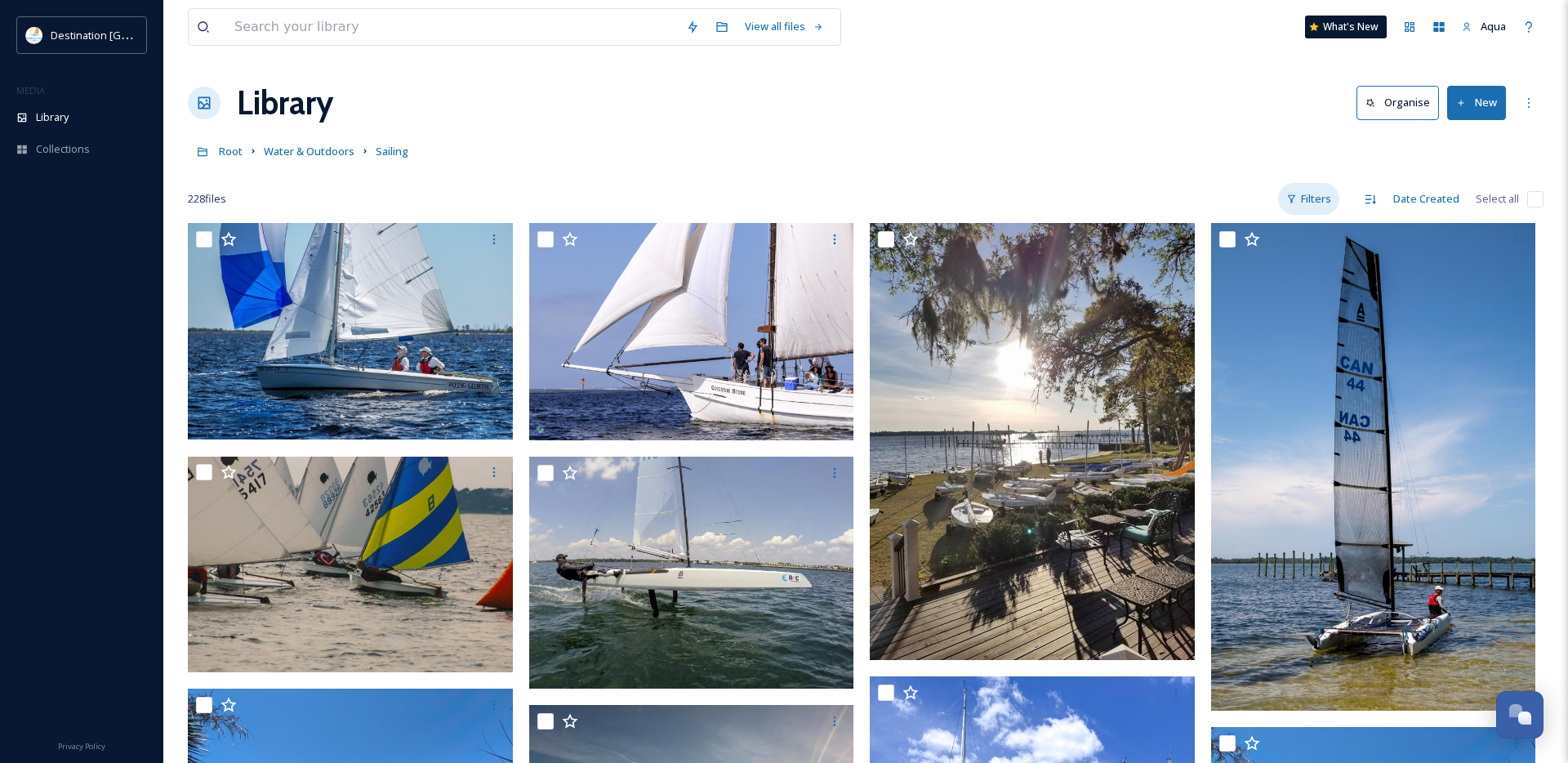
click at [1328, 199] on div "Filters" at bounding box center [1308, 199] width 61 height 32
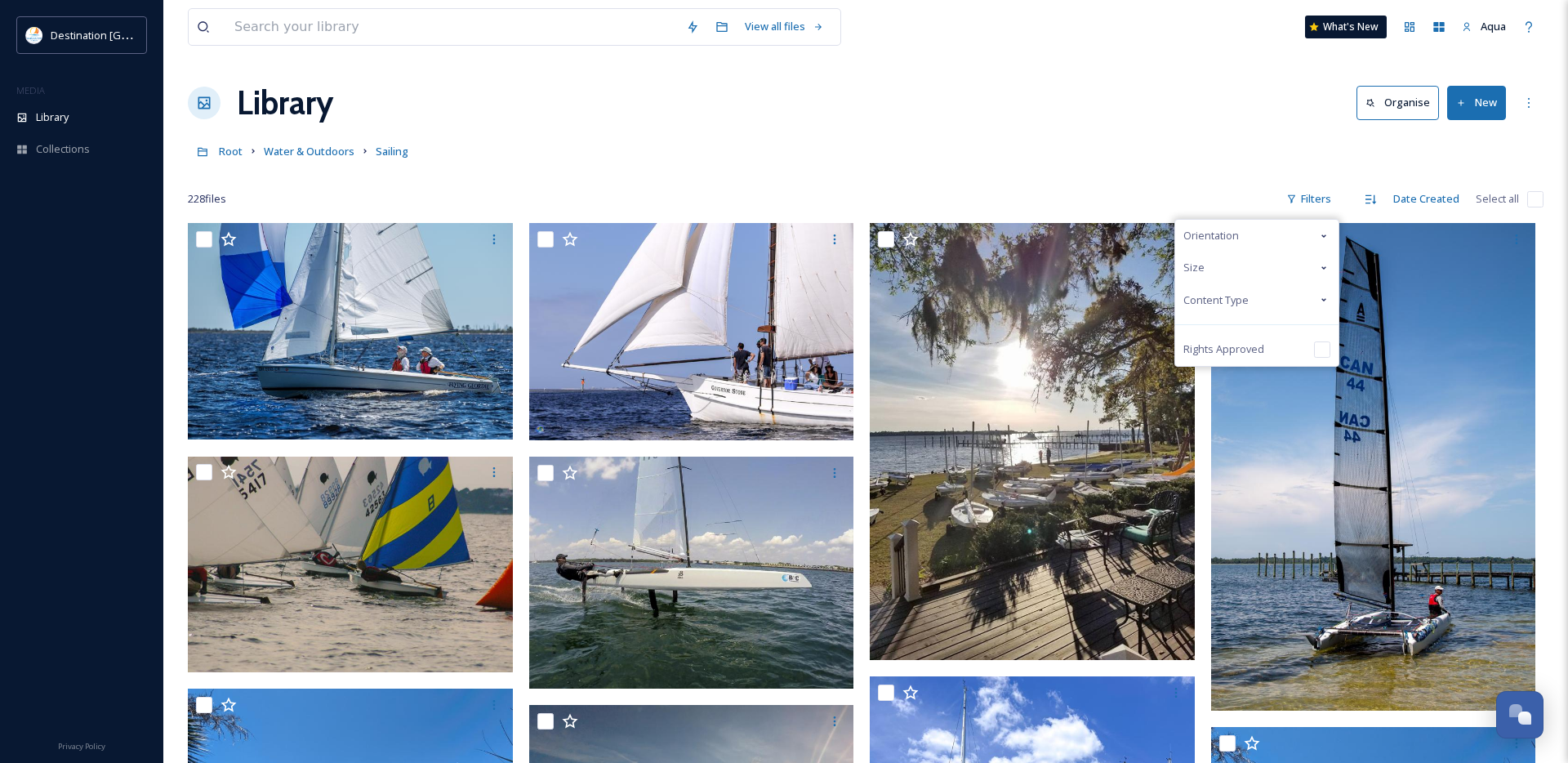
click at [1211, 306] on span "Content Type" at bounding box center [1216, 300] width 66 height 16
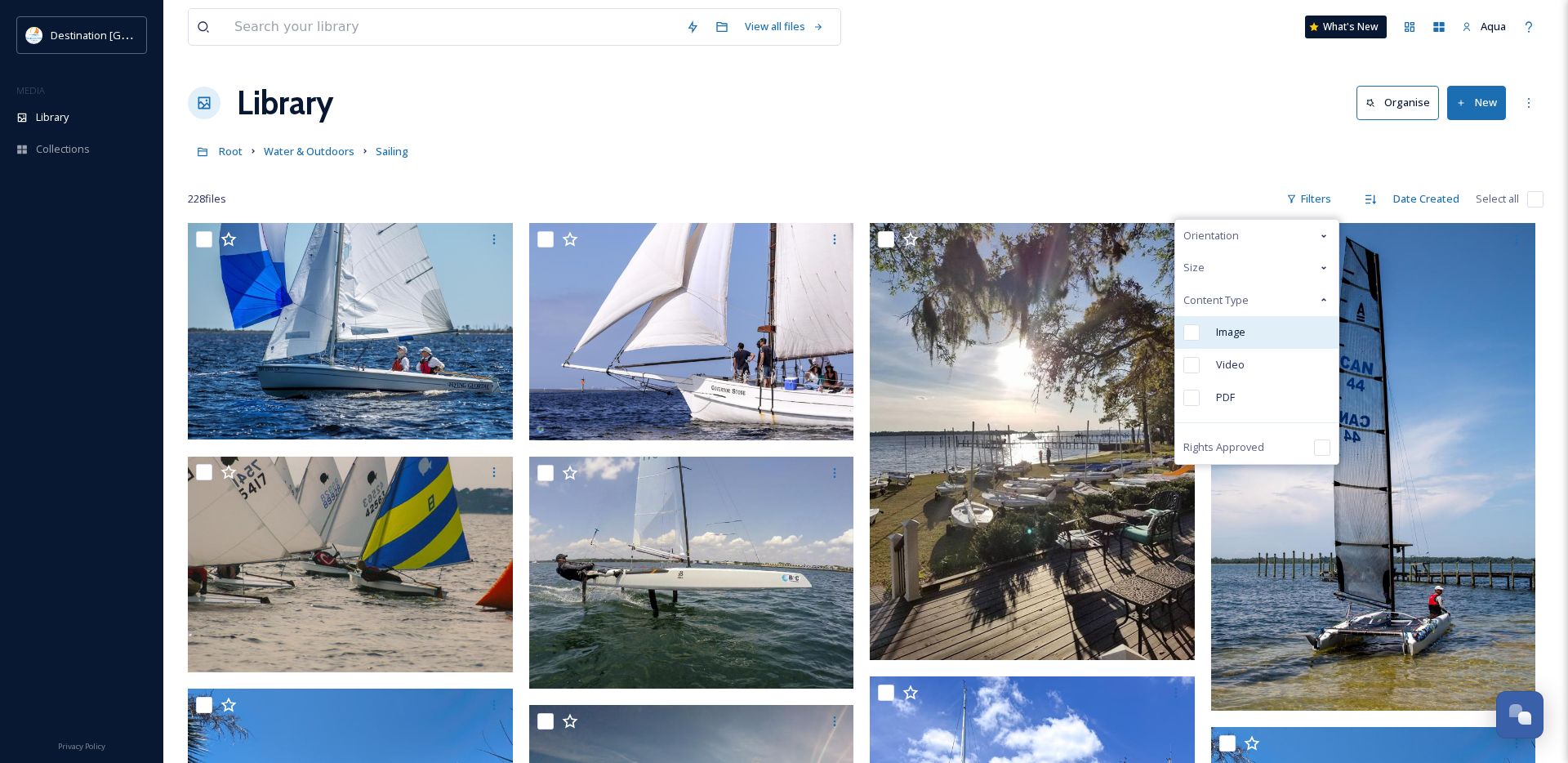
click at [1219, 326] on span "Image" at bounding box center [1231, 332] width 29 height 16
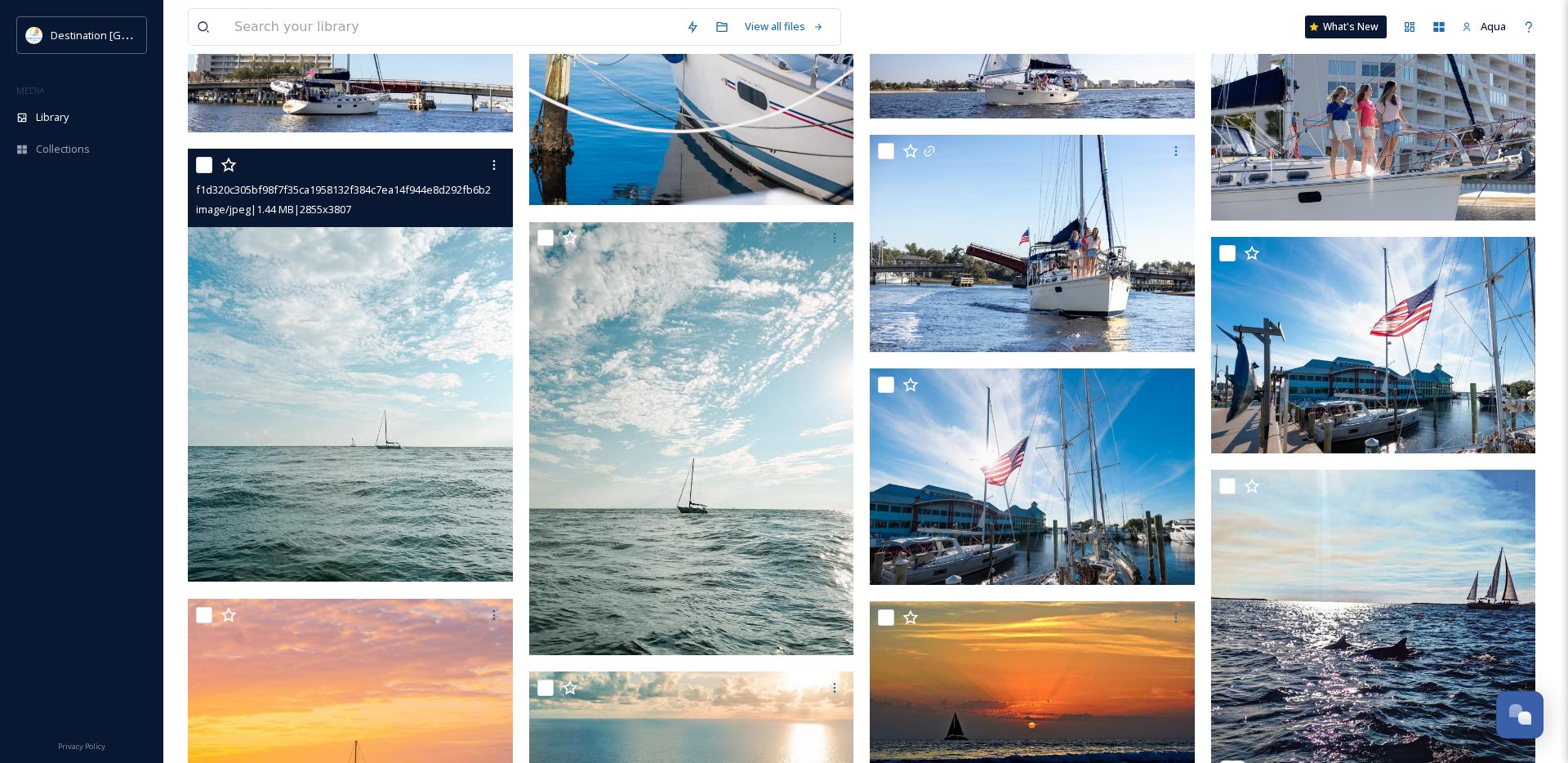
scroll to position [4702, 0]
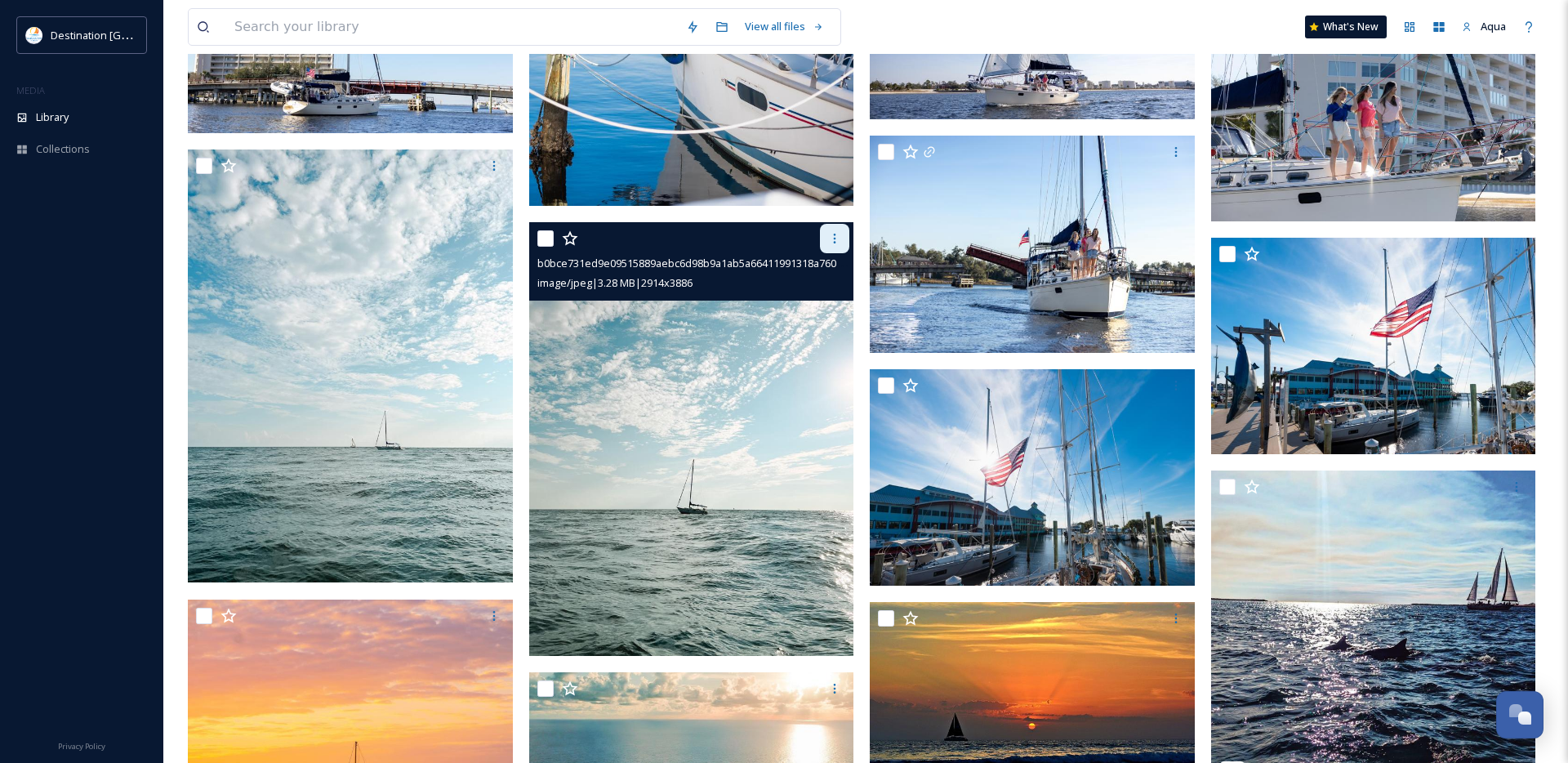
click at [835, 236] on icon at bounding box center [834, 238] width 13 height 13
click at [828, 312] on span "Download" at bounding box center [815, 306] width 50 height 16
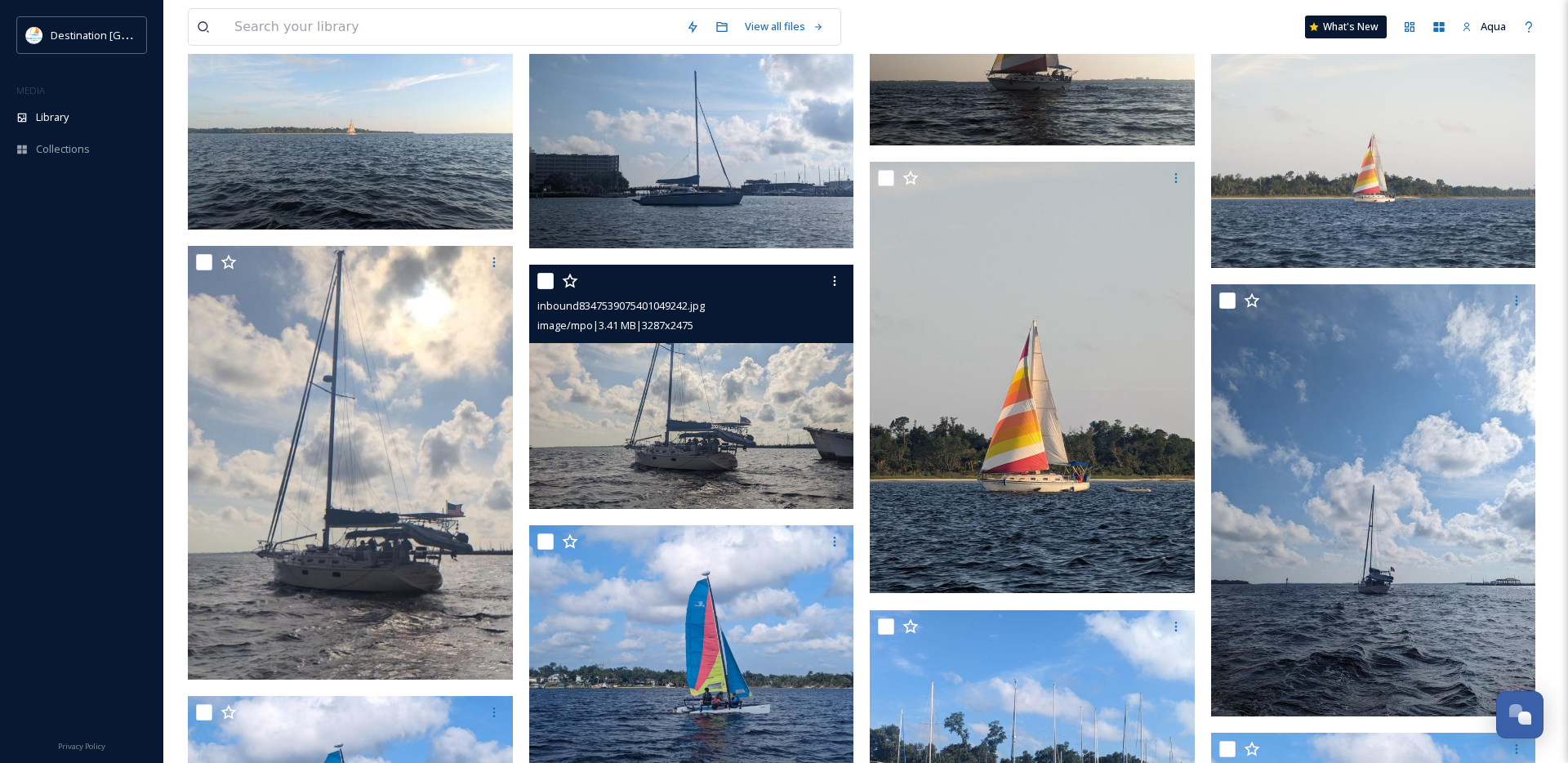
scroll to position [1230, 0]
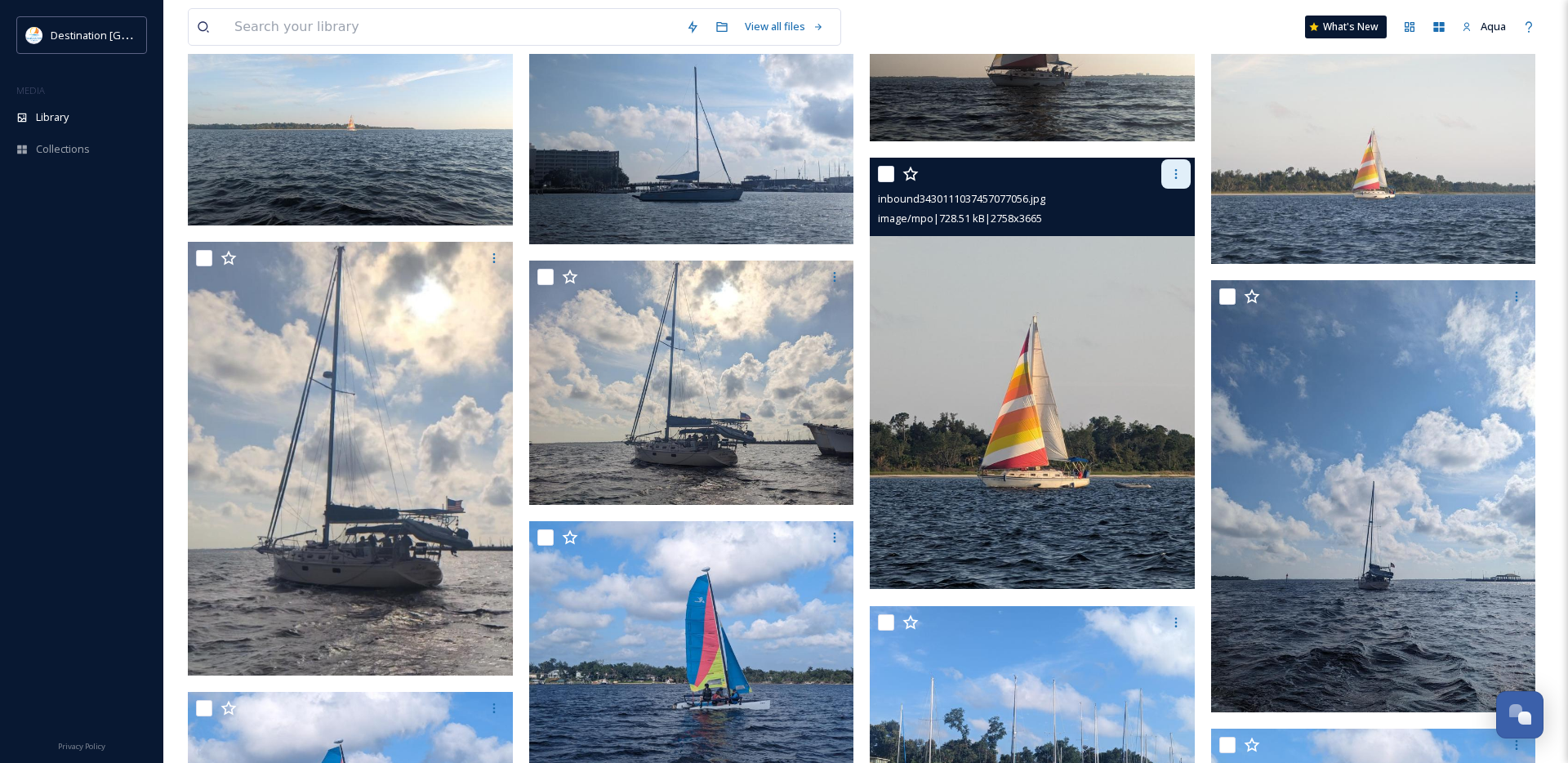
click at [1166, 167] on div at bounding box center [1176, 174] width 29 height 29
click at [1153, 243] on span "Download" at bounding box center [1157, 242] width 50 height 16
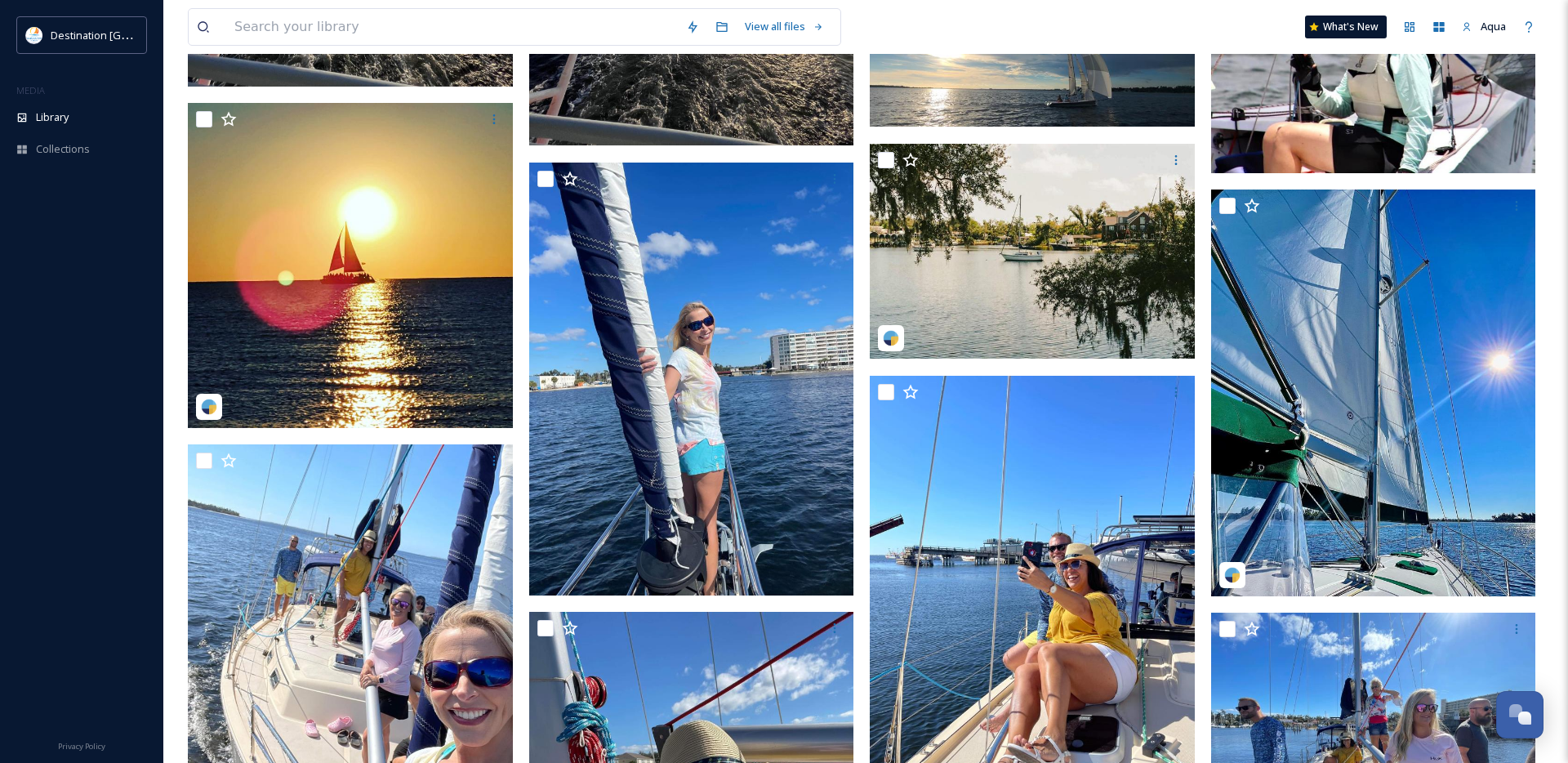
scroll to position [6578, 0]
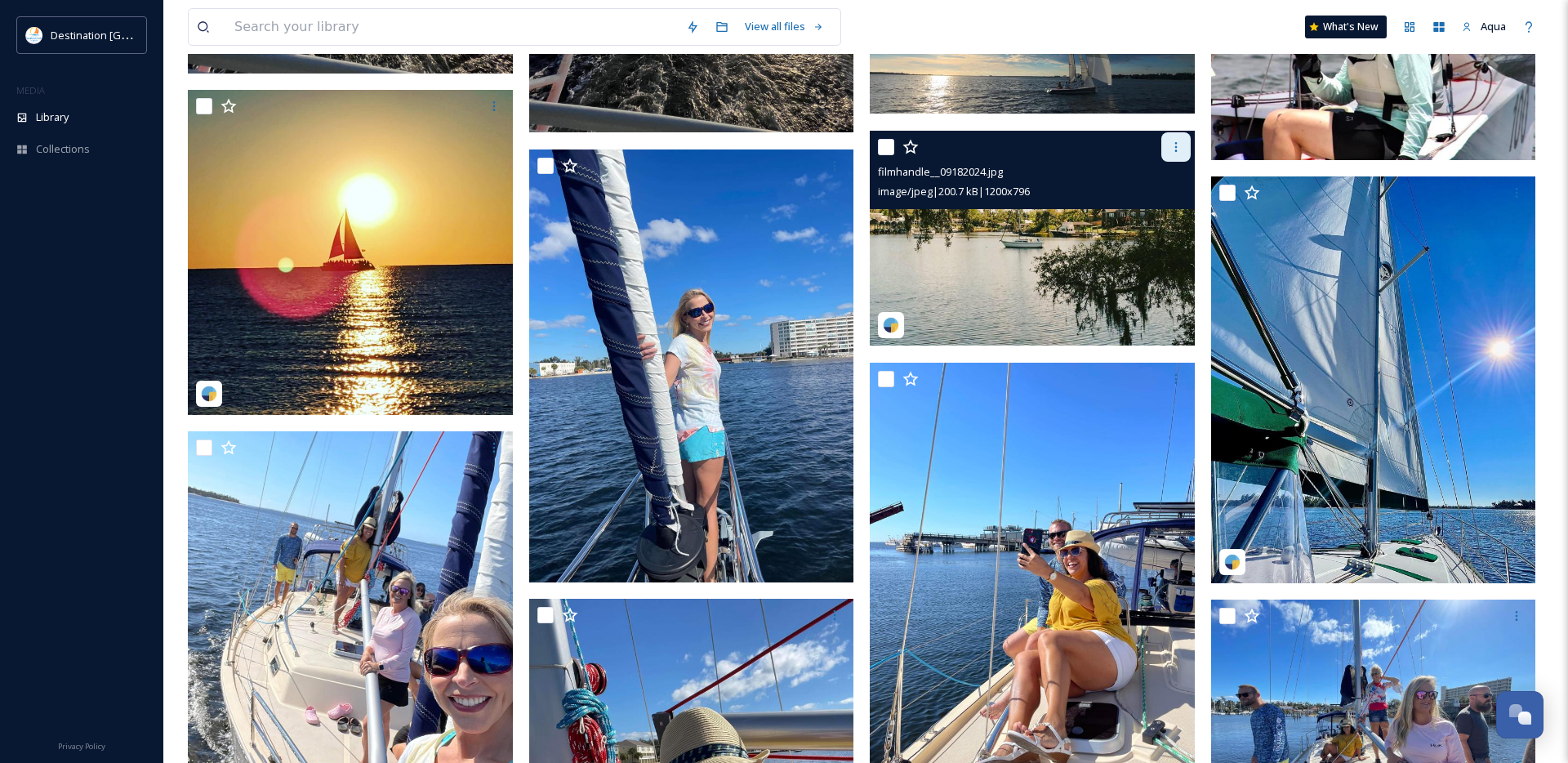
click at [1165, 145] on div at bounding box center [1176, 147] width 29 height 29
click at [1157, 207] on span "Download" at bounding box center [1157, 214] width 50 height 16
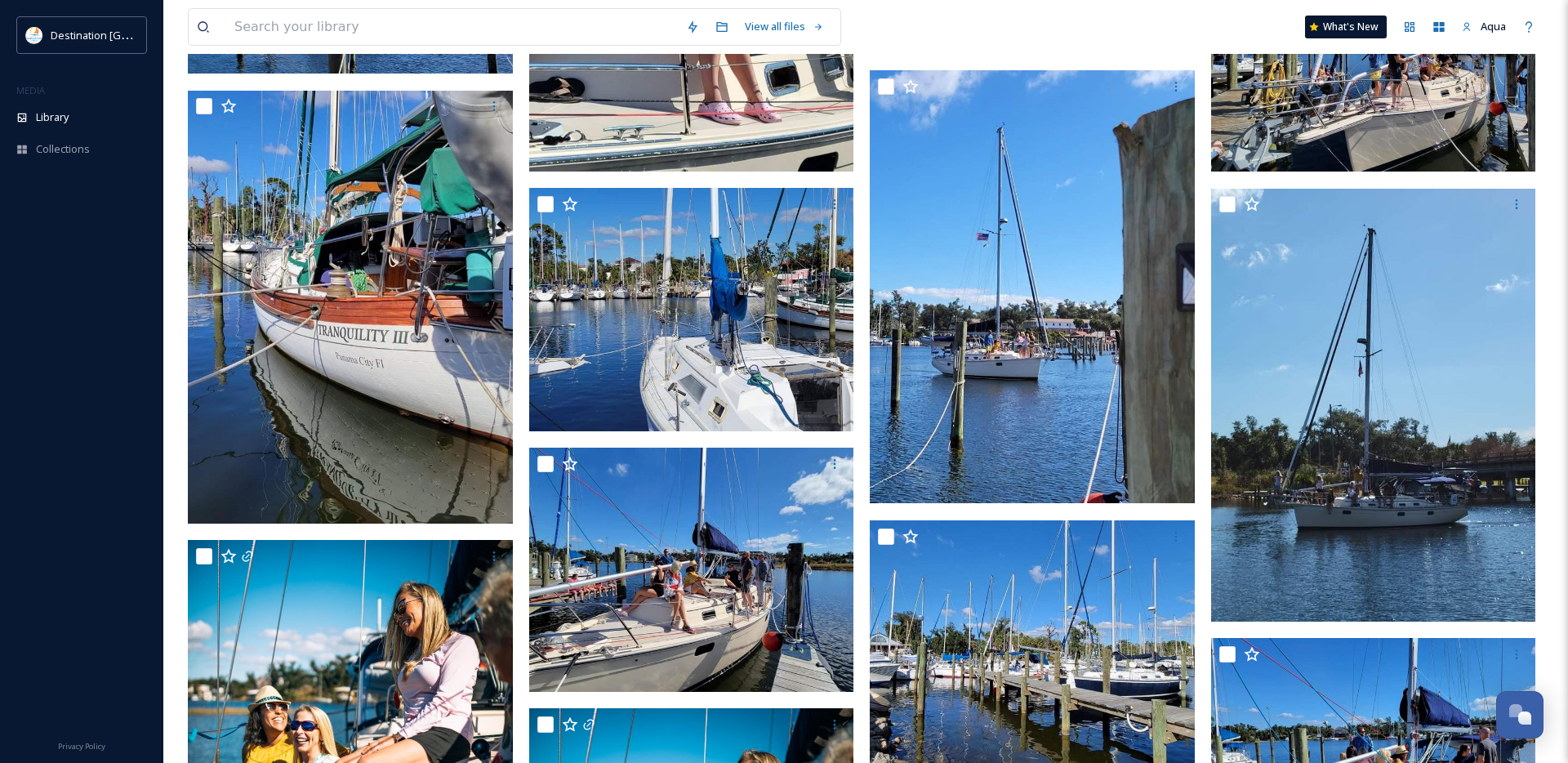
scroll to position [9120, 0]
